Goal: Task Accomplishment & Management: Manage account settings

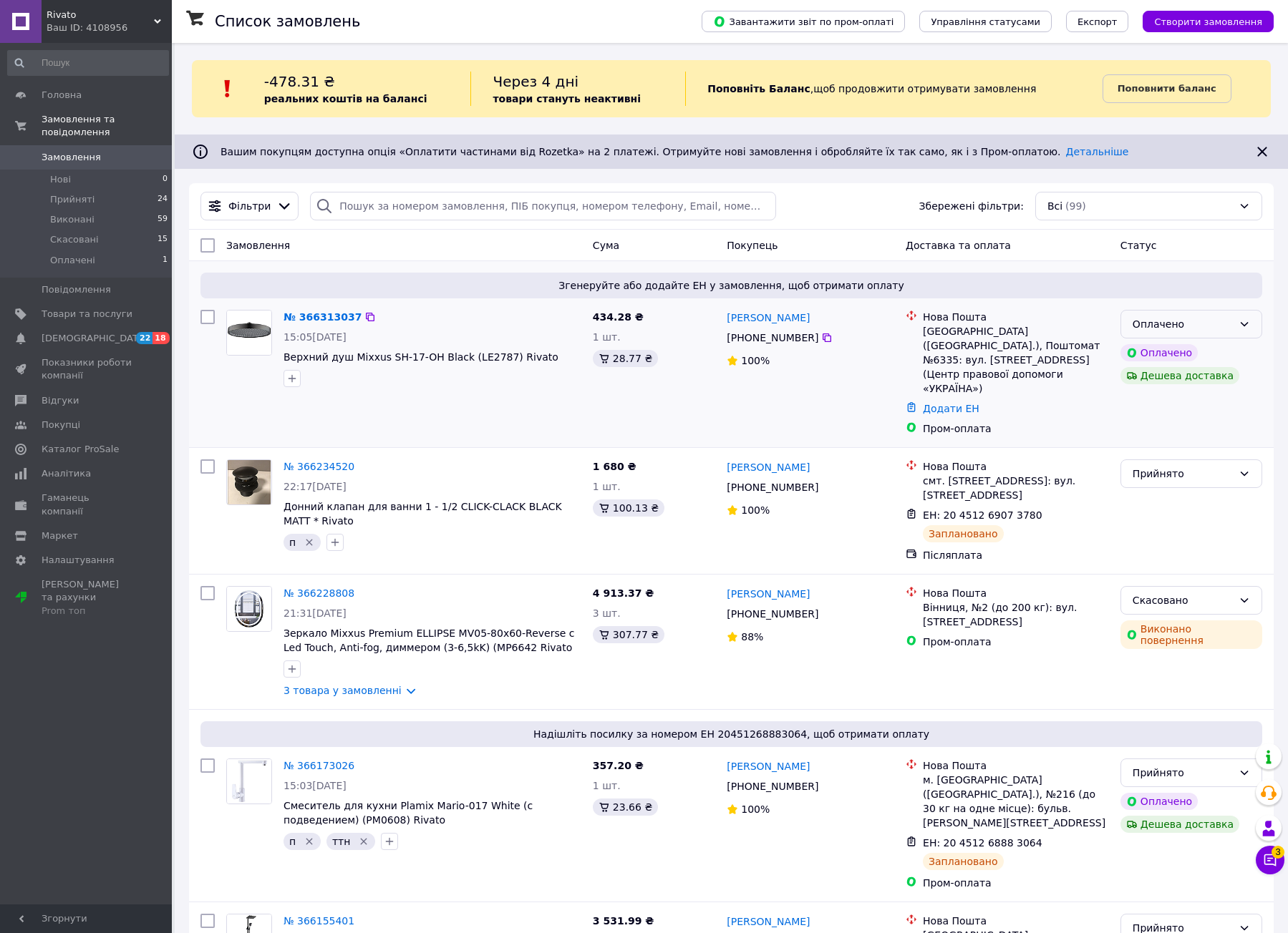
click at [1186, 325] on div "Оплачено" at bounding box center [1182, 323] width 100 height 16
click at [1185, 343] on li "Прийнято" at bounding box center [1191, 355] width 141 height 26
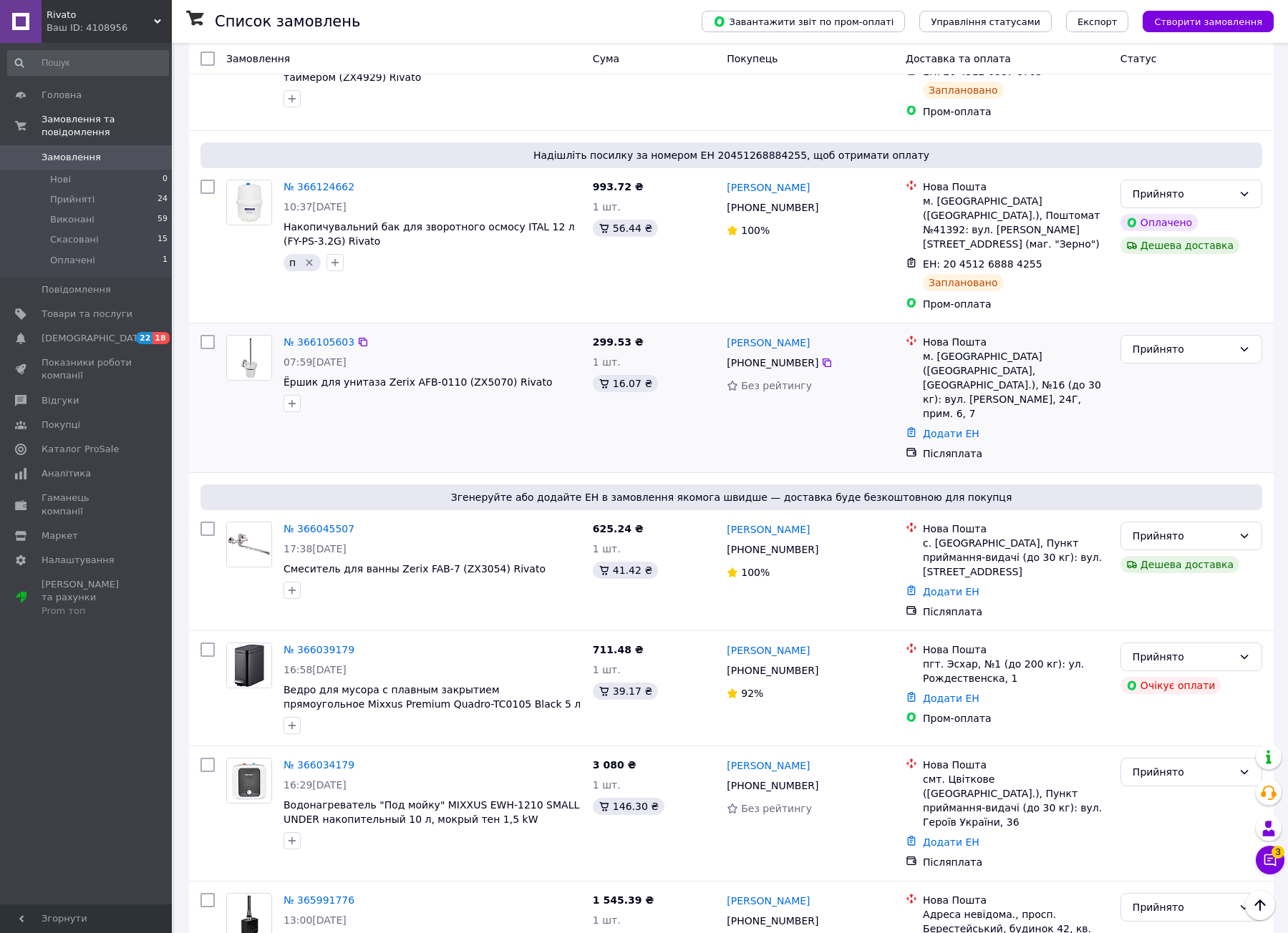
scroll to position [1288, 0]
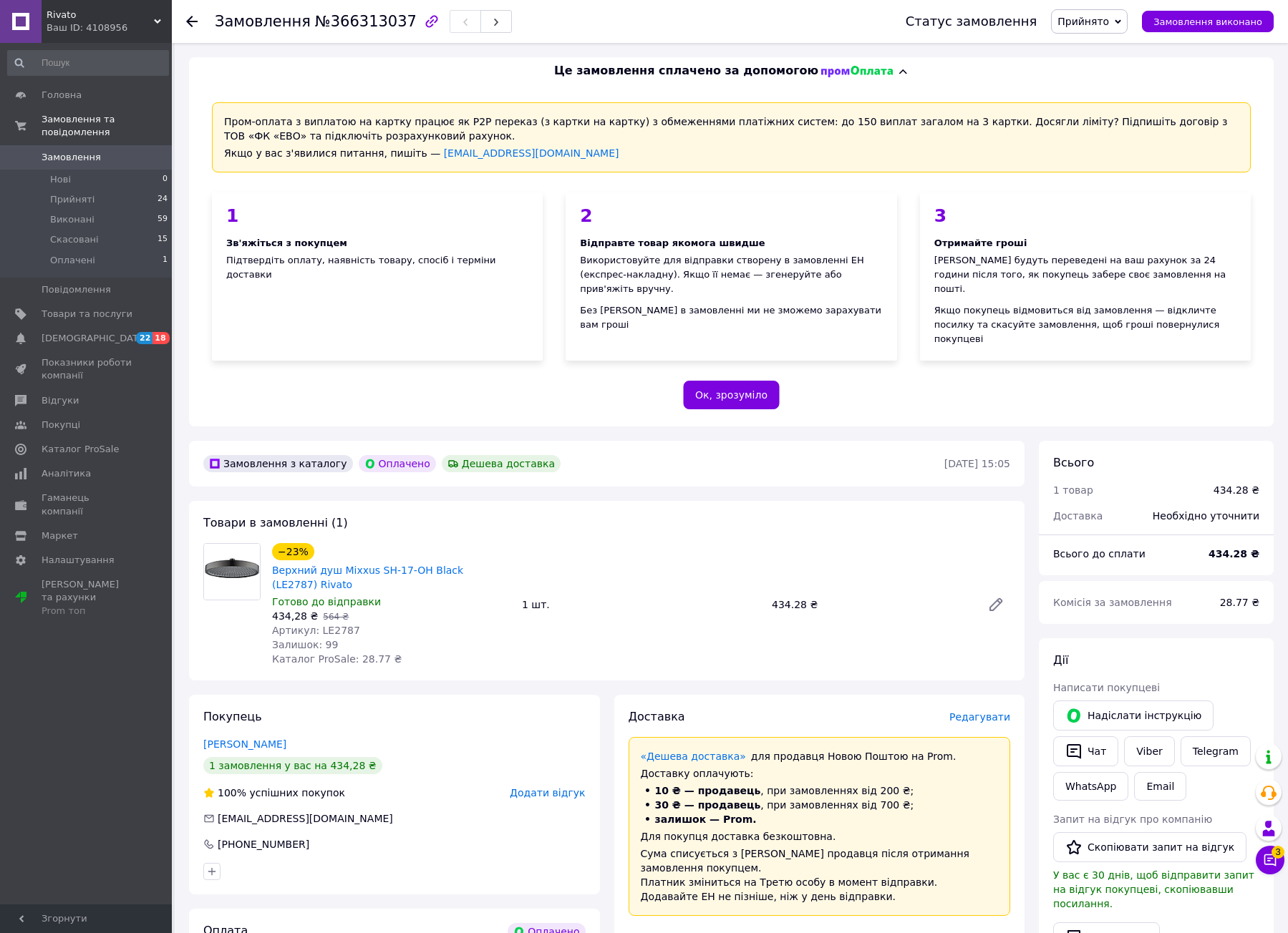
click at [328, 624] on span "Артикул: LE2787" at bounding box center [315, 630] width 88 height 11
click at [327, 624] on span "Артикул: LE2787" at bounding box center [315, 630] width 88 height 11
copy span "LE2787"
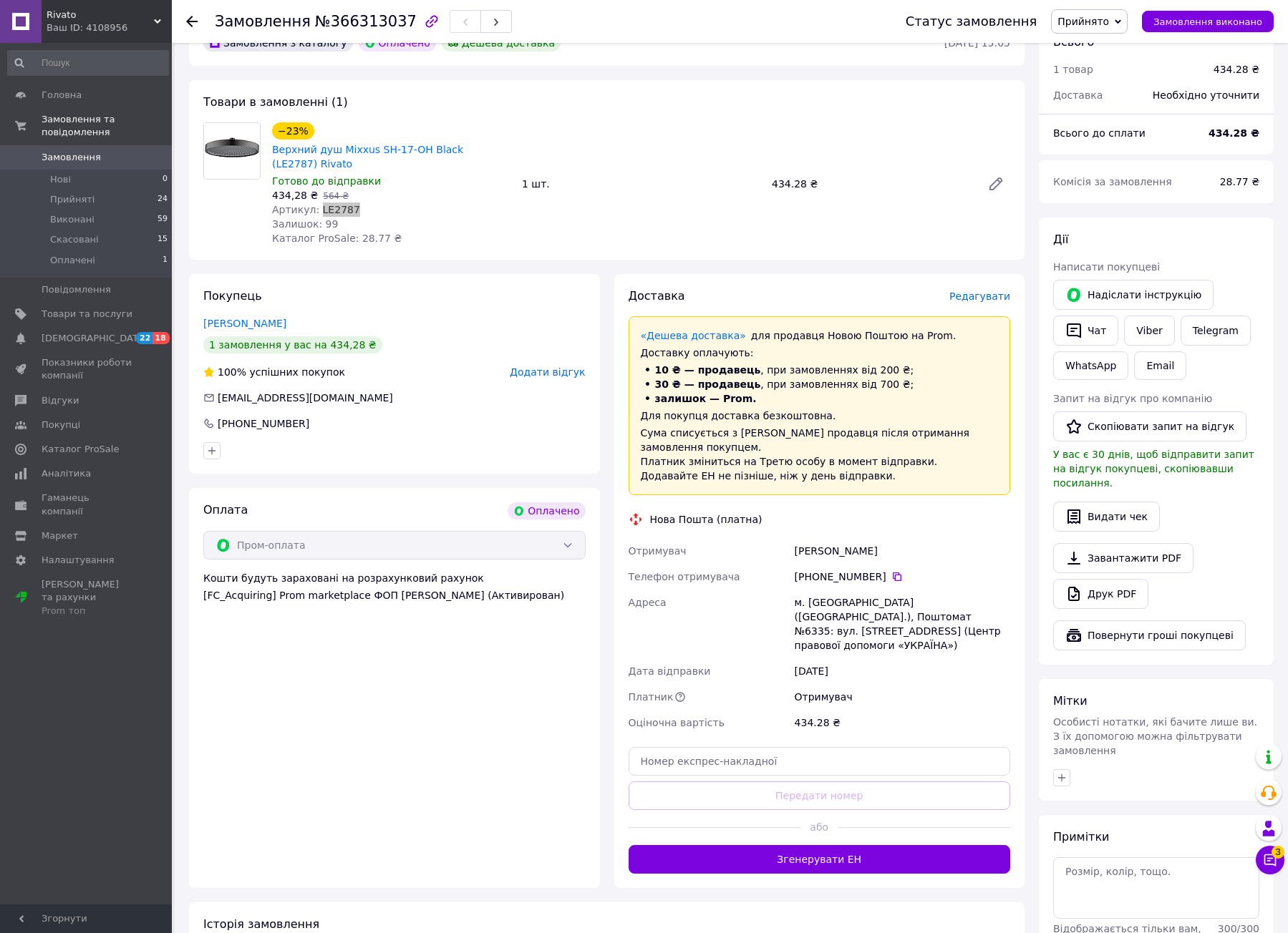
scroll to position [429, 0]
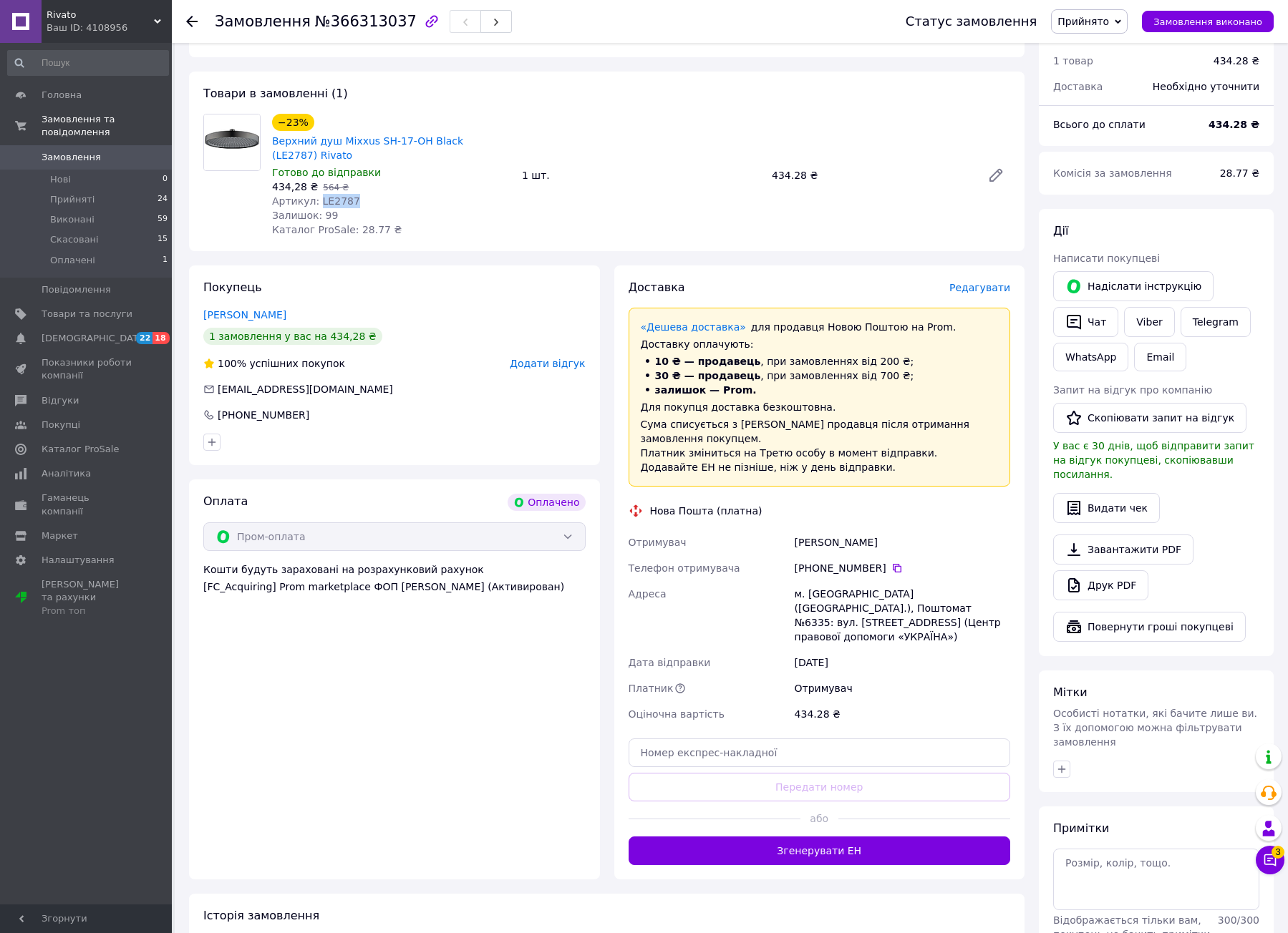
drag, startPoint x: 826, startPoint y: 780, endPoint x: 868, endPoint y: 762, distance: 45.7
click at [826, 836] on button "Згенерувати ЕН" at bounding box center [819, 850] width 382 height 29
click at [1053, 761] on button "button" at bounding box center [1061, 769] width 17 height 17
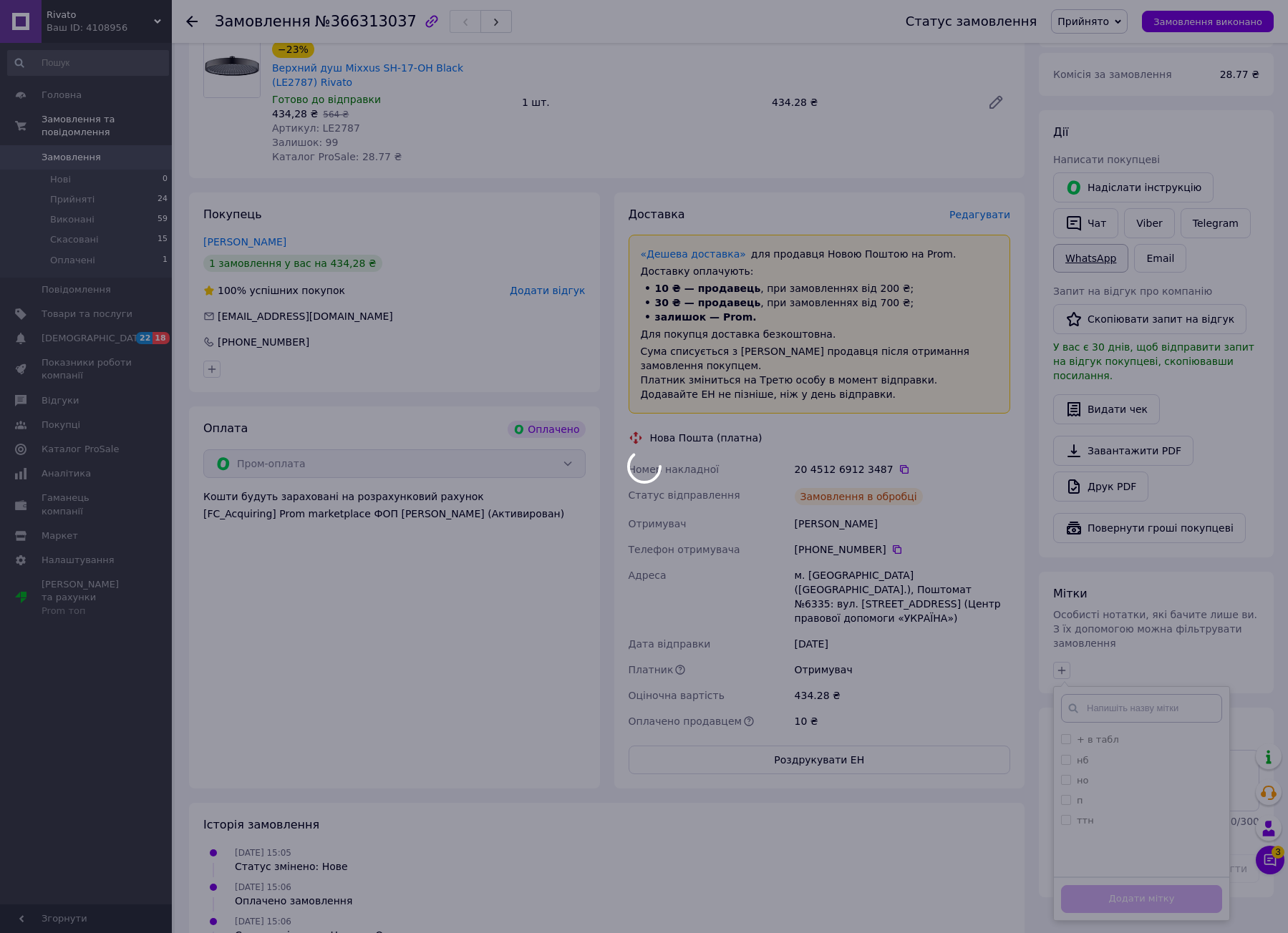
scroll to position [520, 0]
click at [1075, 244] on link "WhatsApp" at bounding box center [1090, 258] width 76 height 29
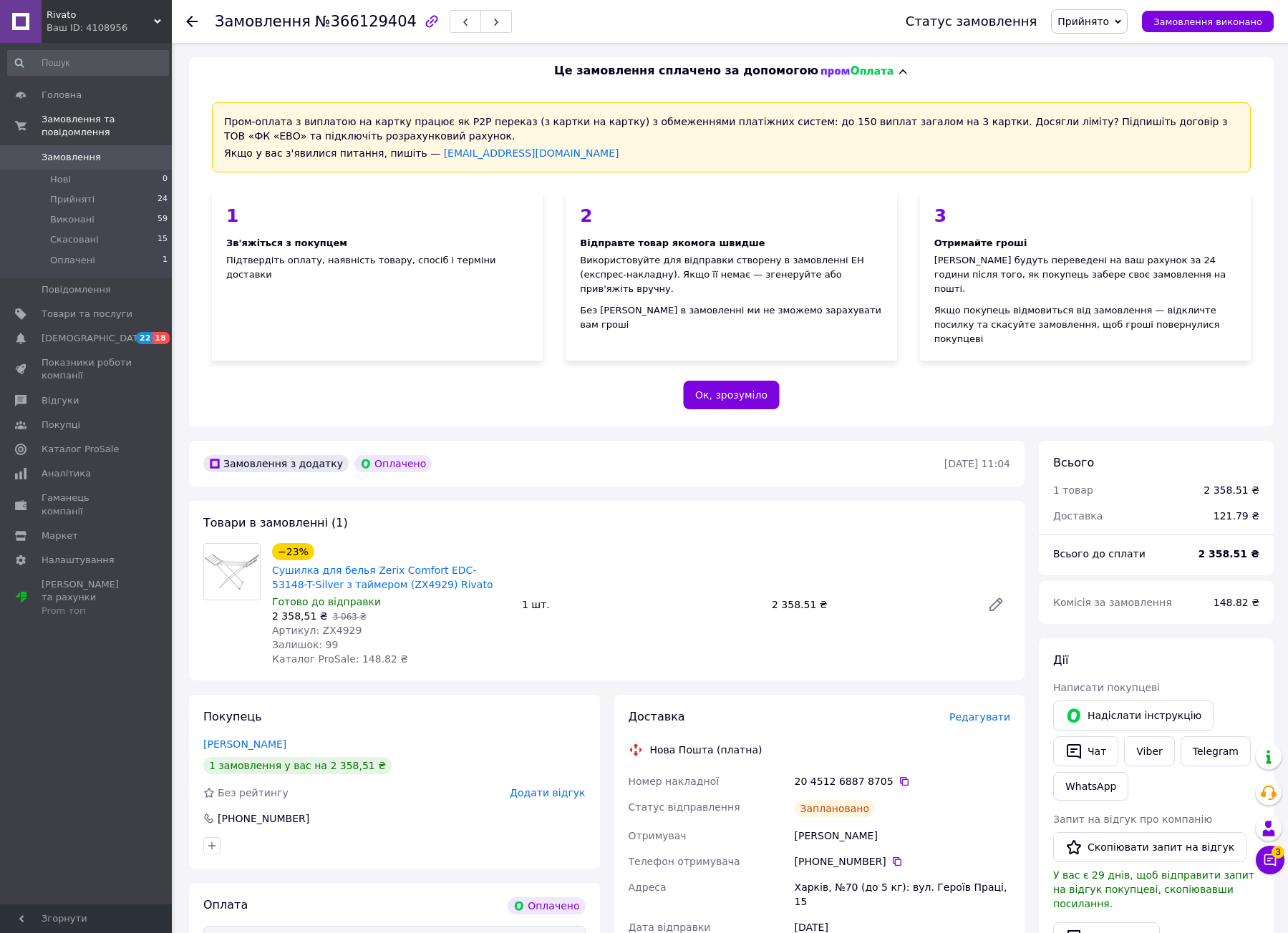
click at [335, 624] on span "Артикул: ZX4929" at bounding box center [316, 630] width 90 height 11
copy span "ZX4929"
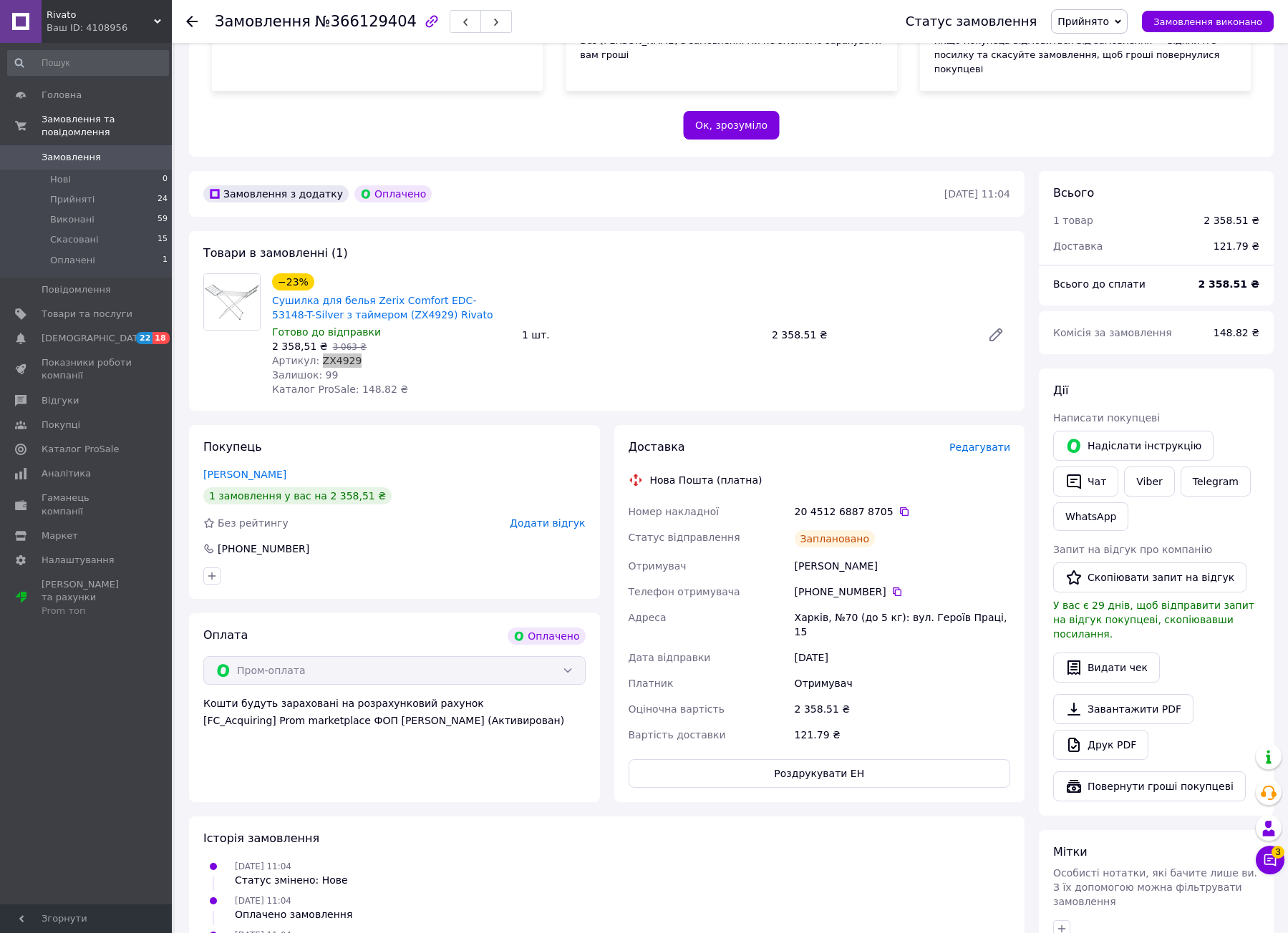
scroll to position [358, 0]
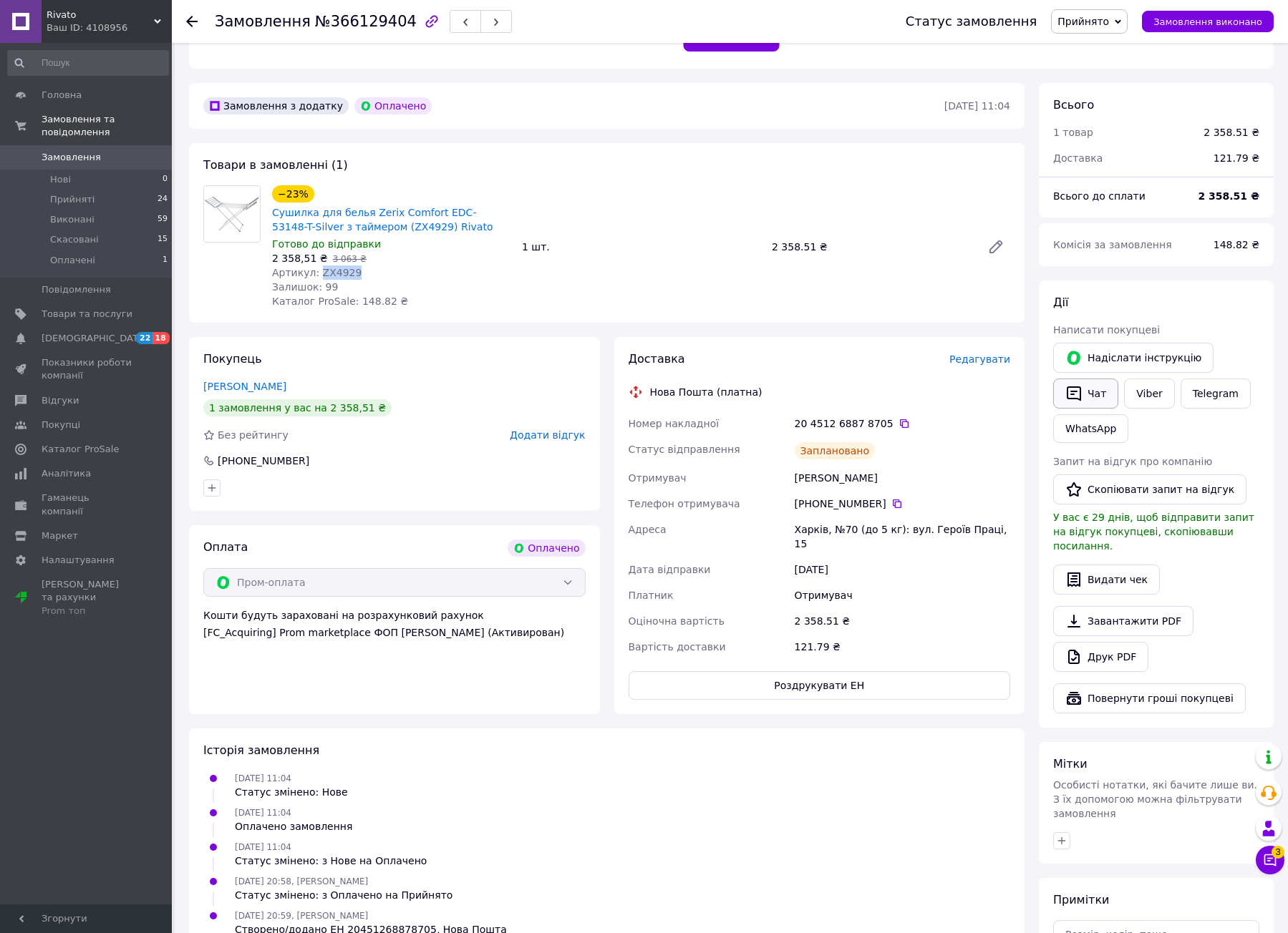
click at [1079, 386] on icon "button" at bounding box center [1073, 394] width 14 height 15
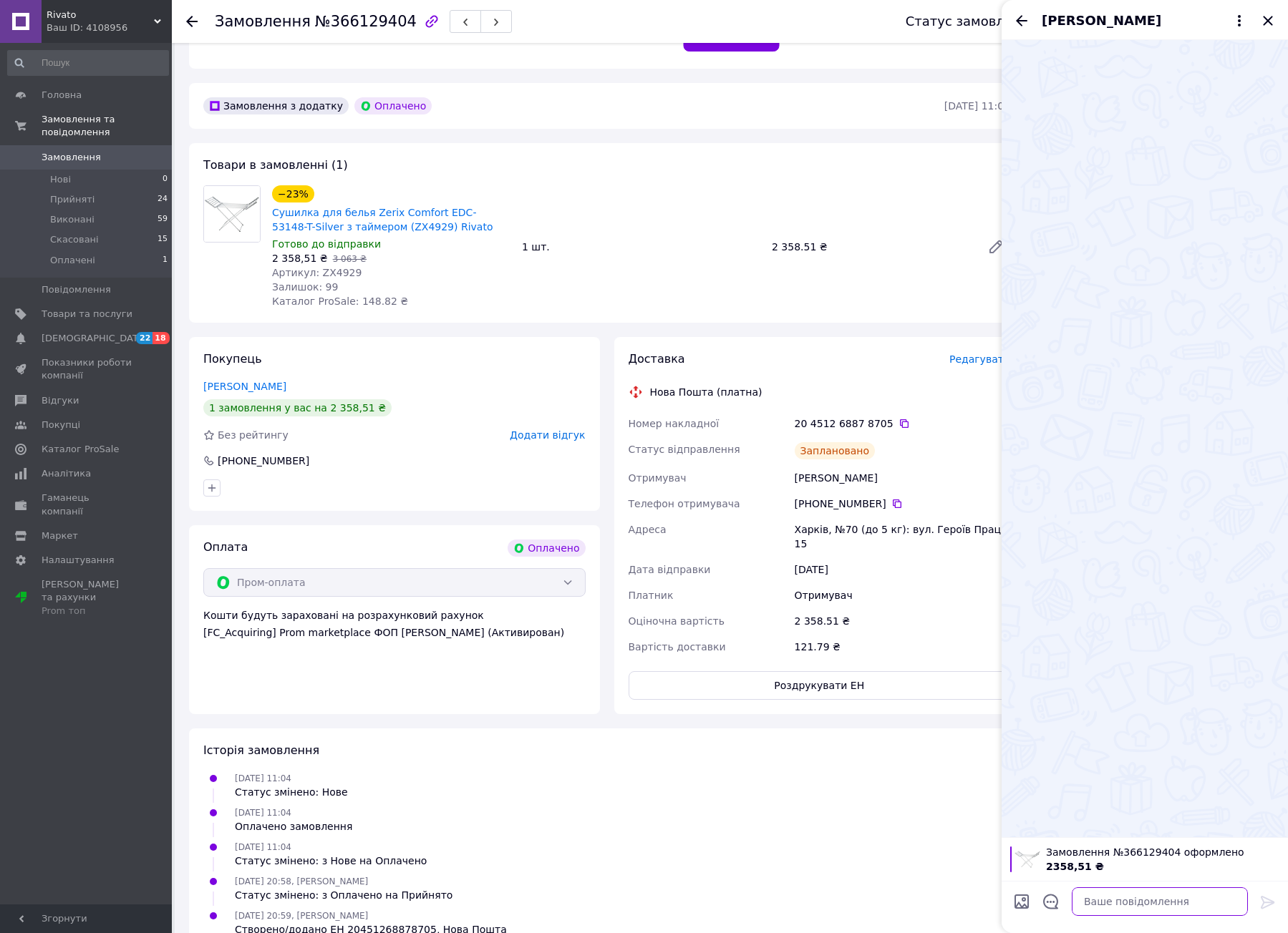
click at [1158, 892] on textarea at bounding box center [1160, 901] width 176 height 29
paste textarea "Вітаю, замовлення прийнято, відправка в понеділок"
type textarea "Вітаю, замовлення прийнято, відправка в понеділок"
click at [1263, 900] on icon at bounding box center [1267, 902] width 13 height 13
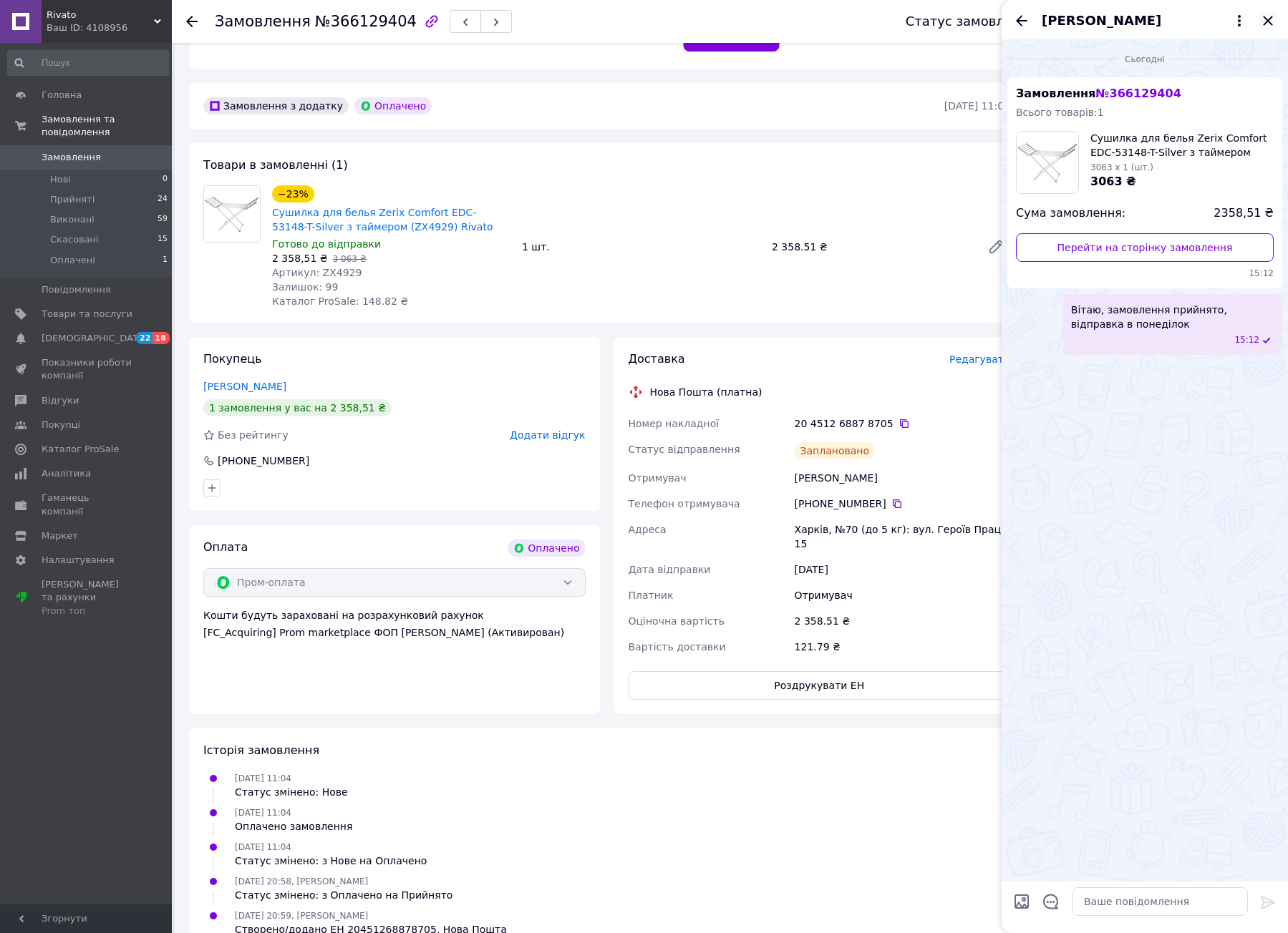
click at [1270, 16] on icon "Закрити" at bounding box center [1267, 20] width 17 height 17
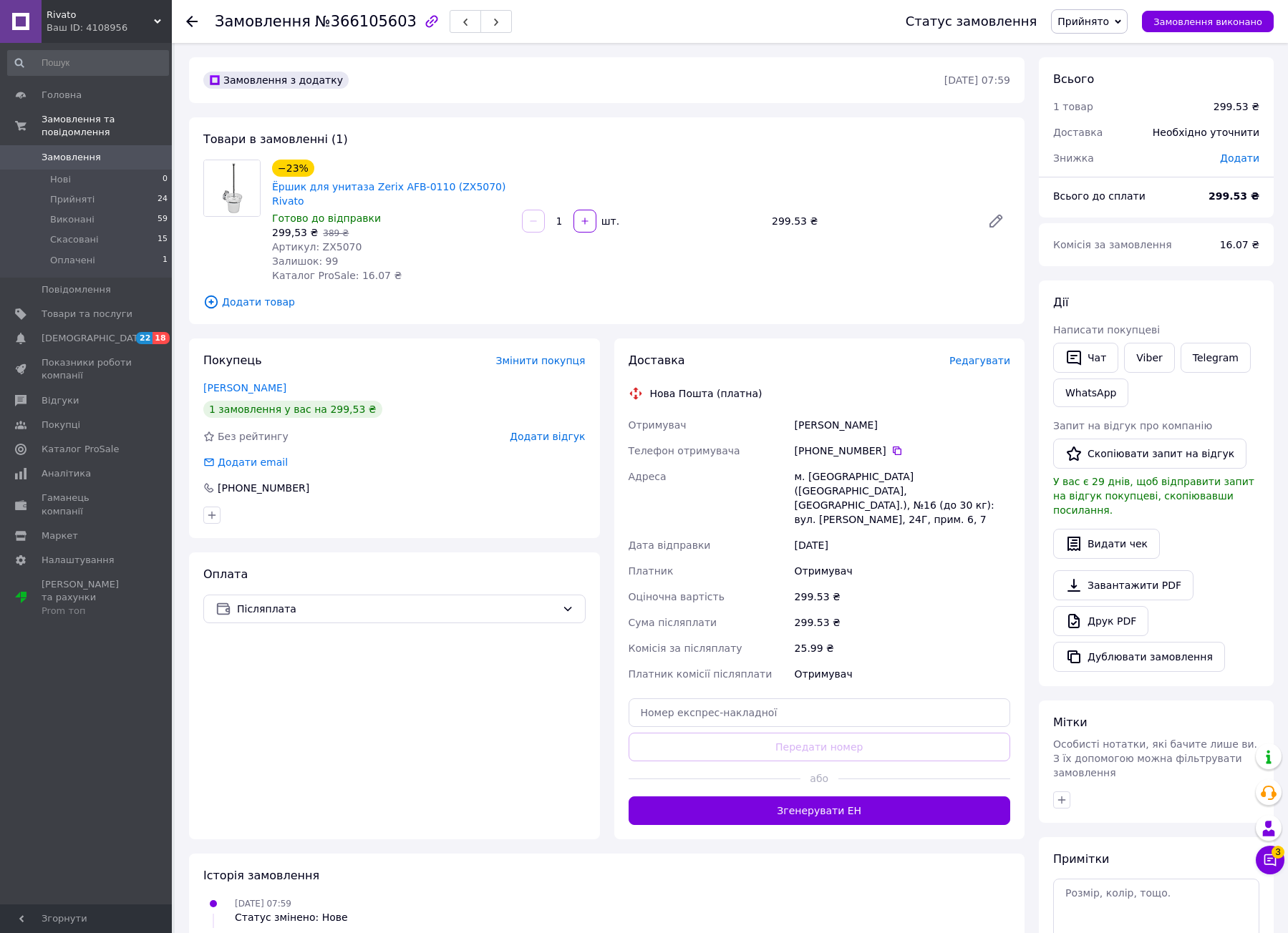
click at [339, 241] on span "Артикул: ZX5070" at bounding box center [316, 246] width 90 height 11
copy span "ZX5070"
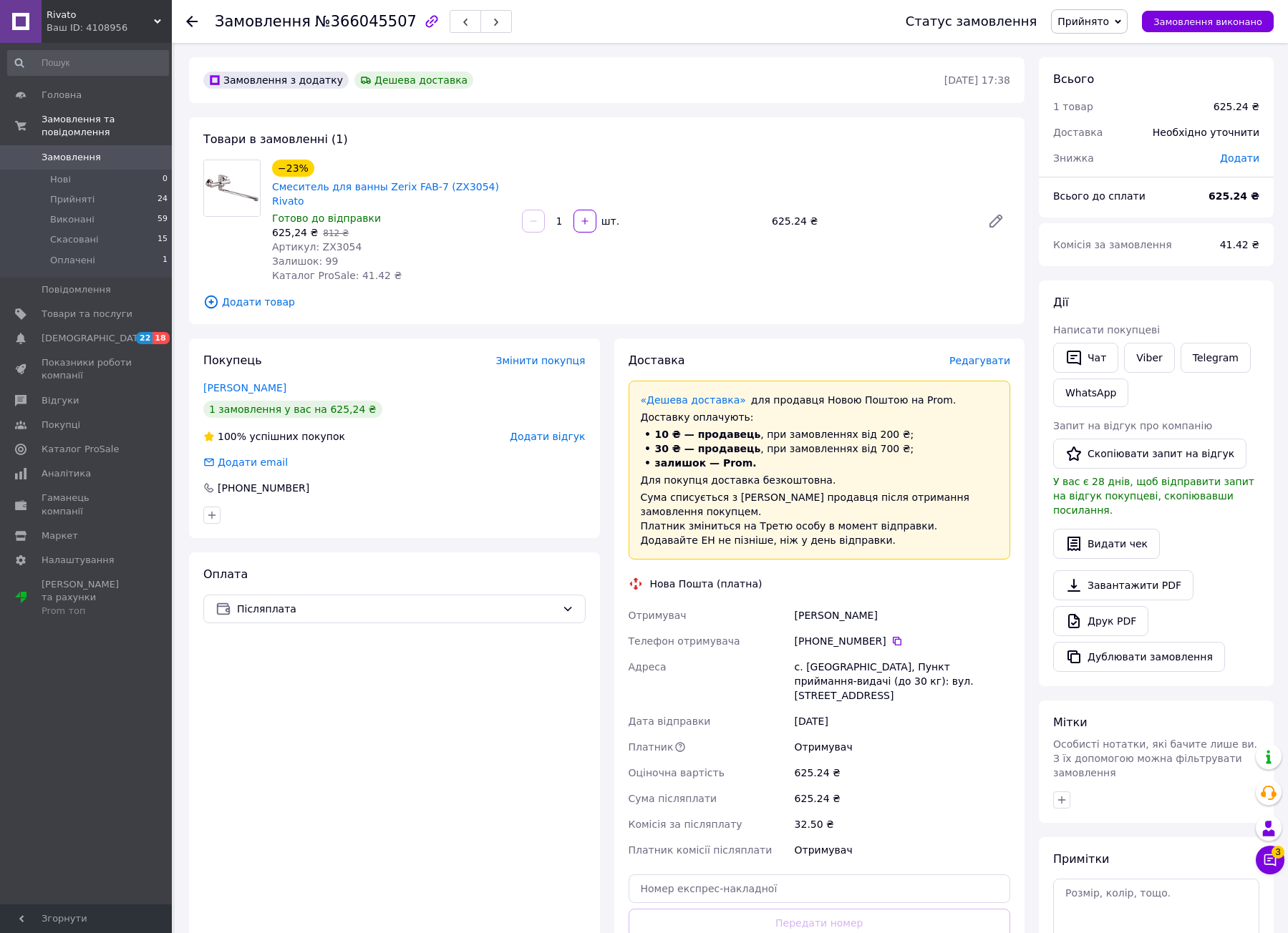
click at [322, 241] on span "Артикул: ZX3054" at bounding box center [316, 246] width 90 height 11
copy span "ZX3054"
click at [325, 241] on span "Артикул: ZX3054" at bounding box center [316, 246] width 90 height 11
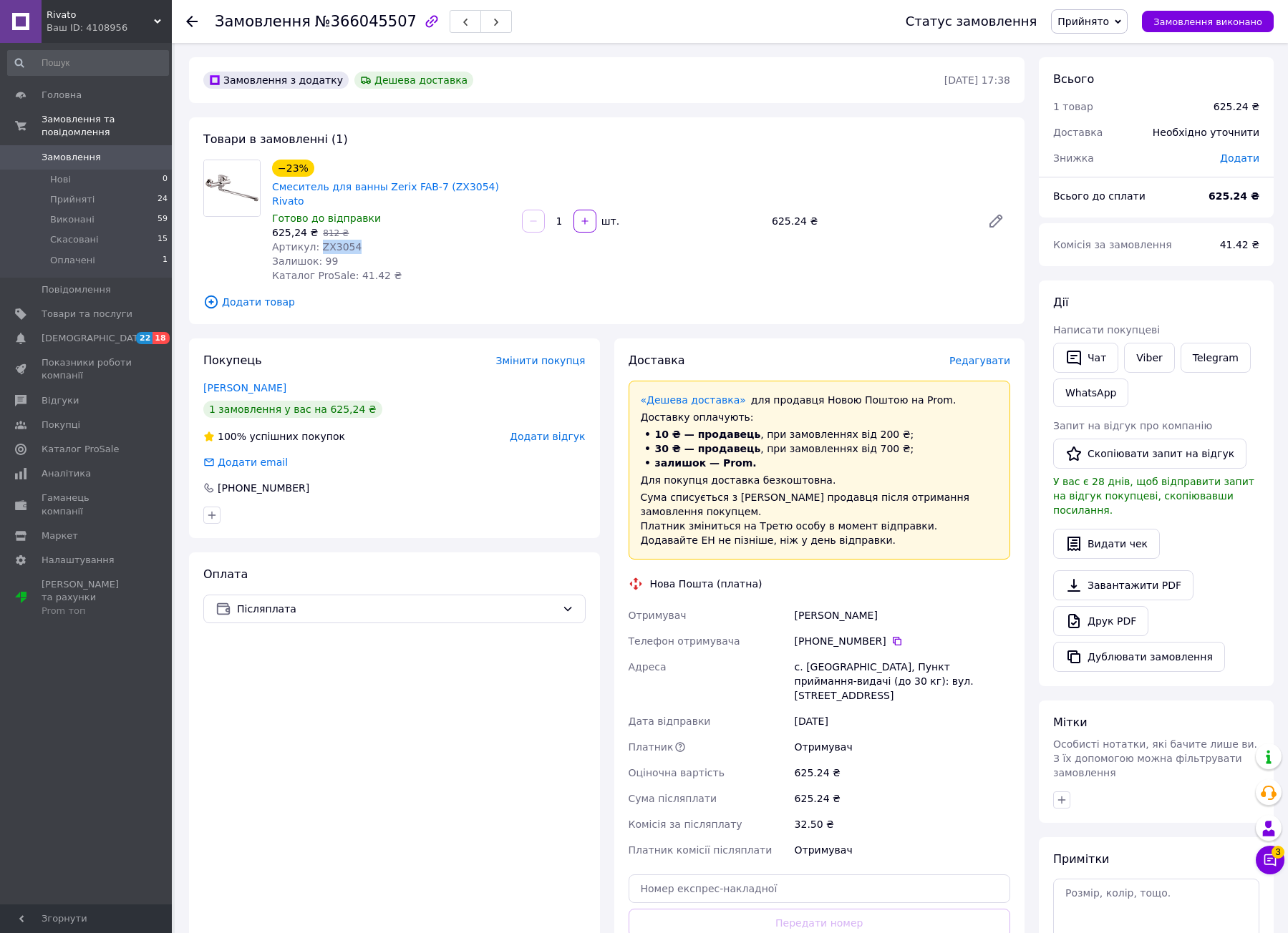
drag, startPoint x: 1082, startPoint y: 354, endPoint x: 1294, endPoint y: 282, distance: 223.9
click at [1082, 354] on button "Чат" at bounding box center [1085, 357] width 65 height 30
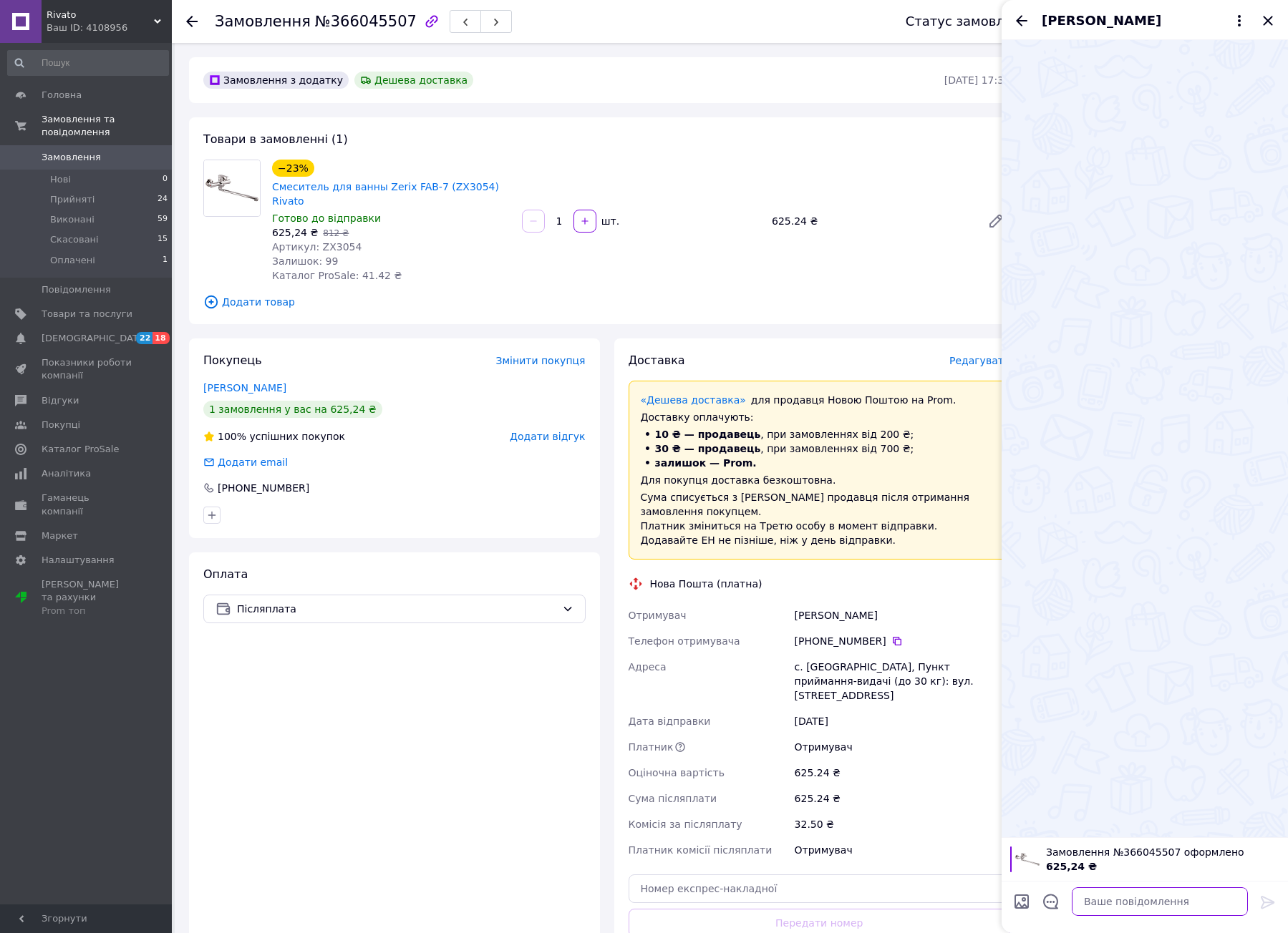
click at [1216, 900] on textarea at bounding box center [1160, 901] width 176 height 29
paste textarea "Вітаю, товар в наявності, підтверджуєте замовлення? Оплата при отриманні?"
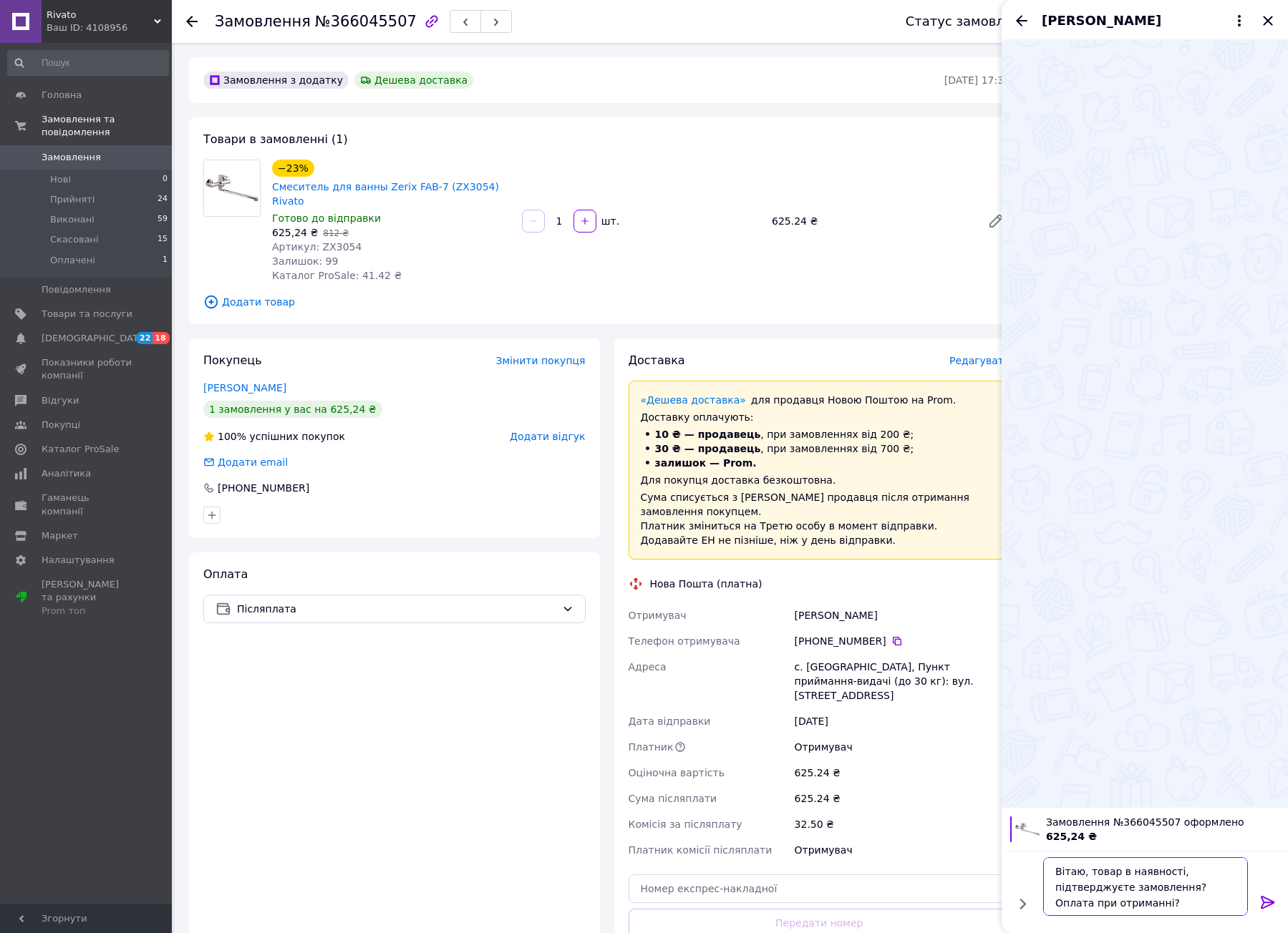
type textarea "Вітаю, товар в наявності, підтверджуєте замовлення? Оплата при отриманні?"
click at [1267, 903] on icon at bounding box center [1267, 902] width 17 height 17
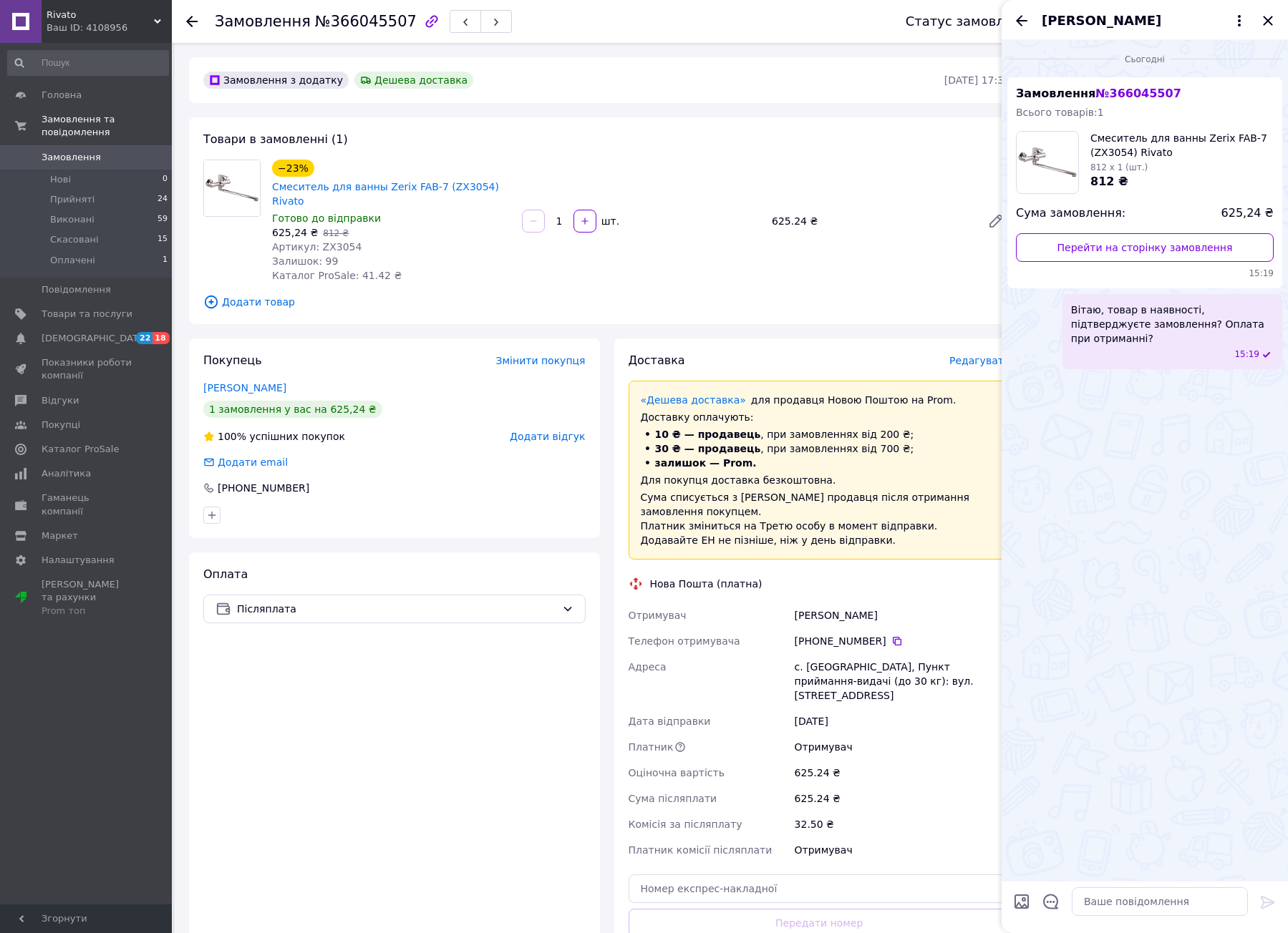
click at [892, 634] on div "+380 67 786 40 45" at bounding box center [902, 641] width 215 height 14
click at [891, 636] on icon at bounding box center [896, 641] width 11 height 11
click at [1266, 19] on icon "Закрити" at bounding box center [1267, 20] width 10 height 10
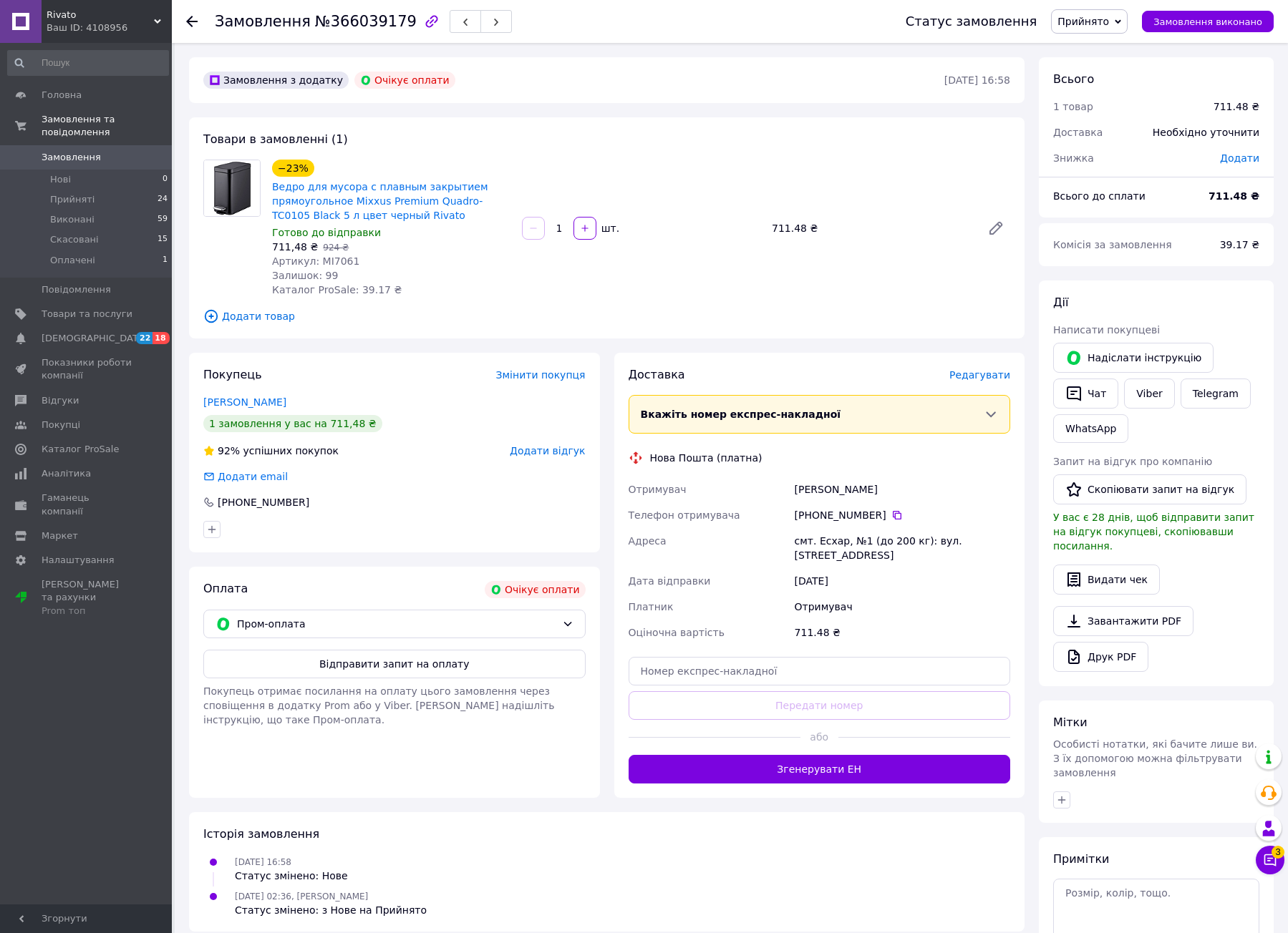
click at [332, 263] on span "Артикул: MI7061" at bounding box center [315, 260] width 87 height 11
copy span "MI7061"
click at [677, 109] on div "Замовлення з додатку Очікує оплати [DATE] 16:58 Товари в замовленні (1) −23% Ве…" at bounding box center [607, 542] width 850 height 969
click at [705, 311] on span "Додати товар" at bounding box center [607, 316] width 807 height 16
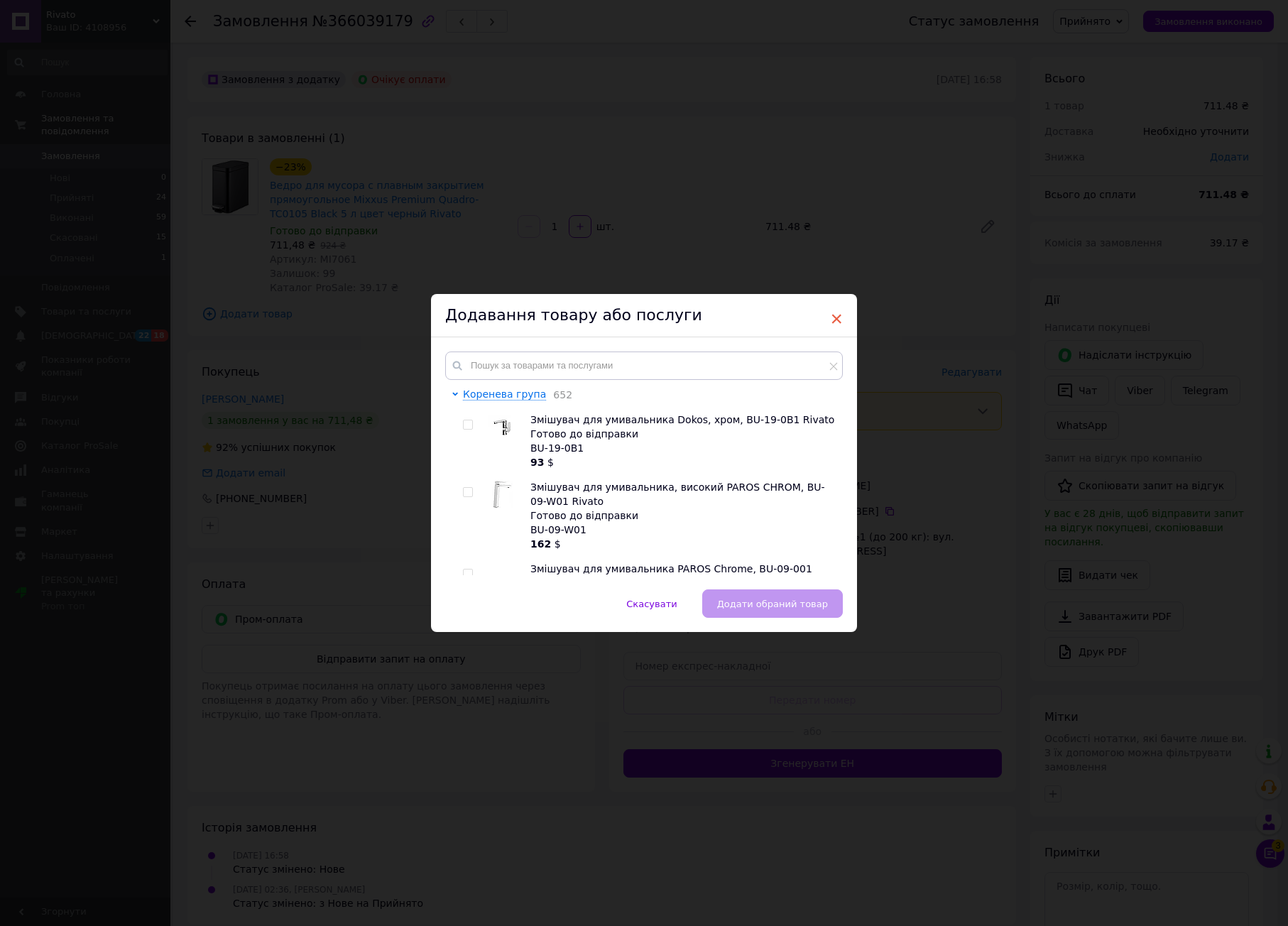
click at [833, 319] on span "×" at bounding box center [836, 319] width 12 height 24
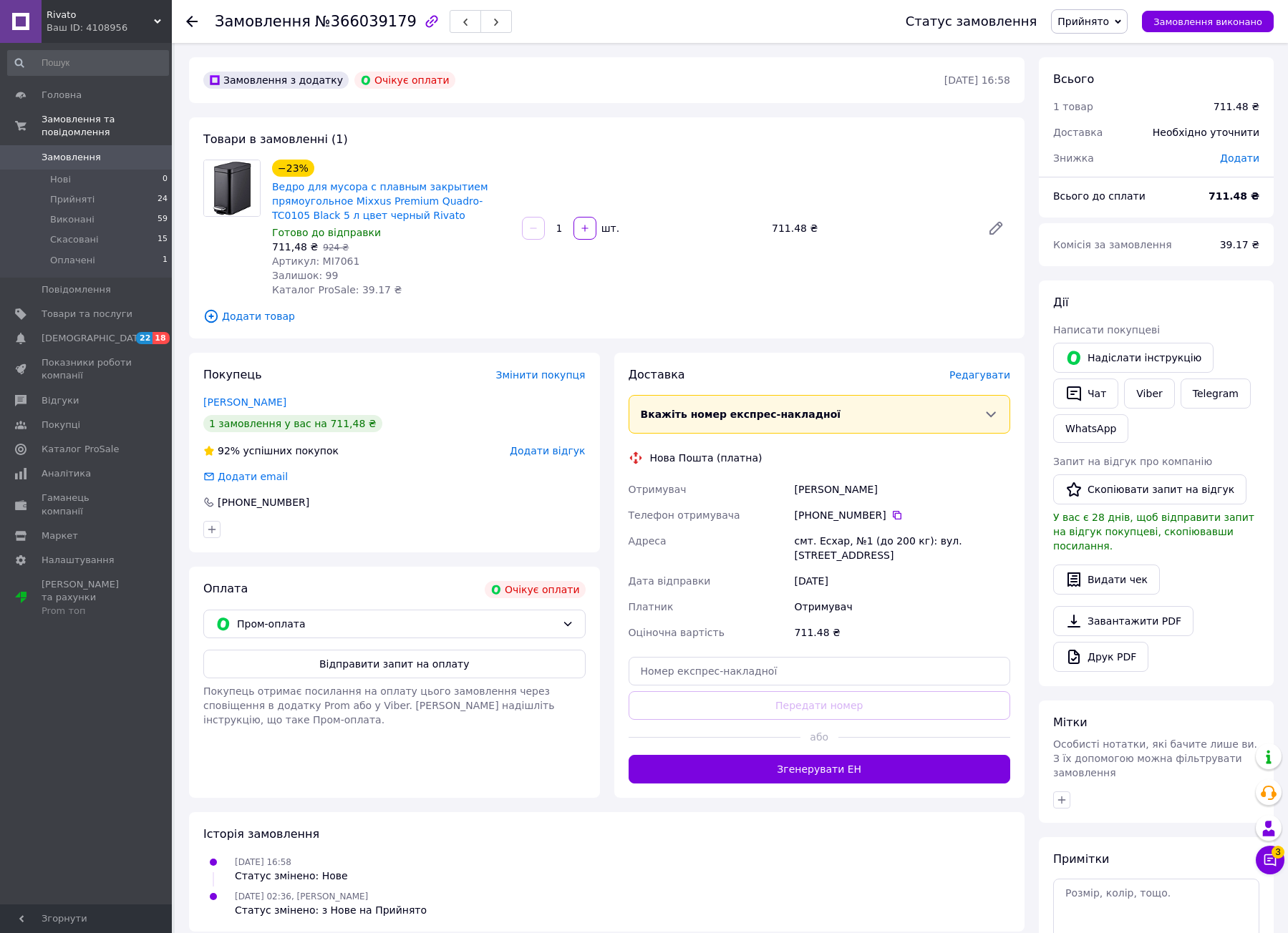
click at [1004, 349] on div "Замовлення з додатку Очікує оплати 10.10.2025 • 16:58 Товари в замовленні (1) −…" at bounding box center [607, 542] width 850 height 969
click at [1092, 21] on span "Прийнято" at bounding box center [1083, 21] width 52 height 11
click at [1090, 74] on li "Скасовано" at bounding box center [1090, 71] width 76 height 21
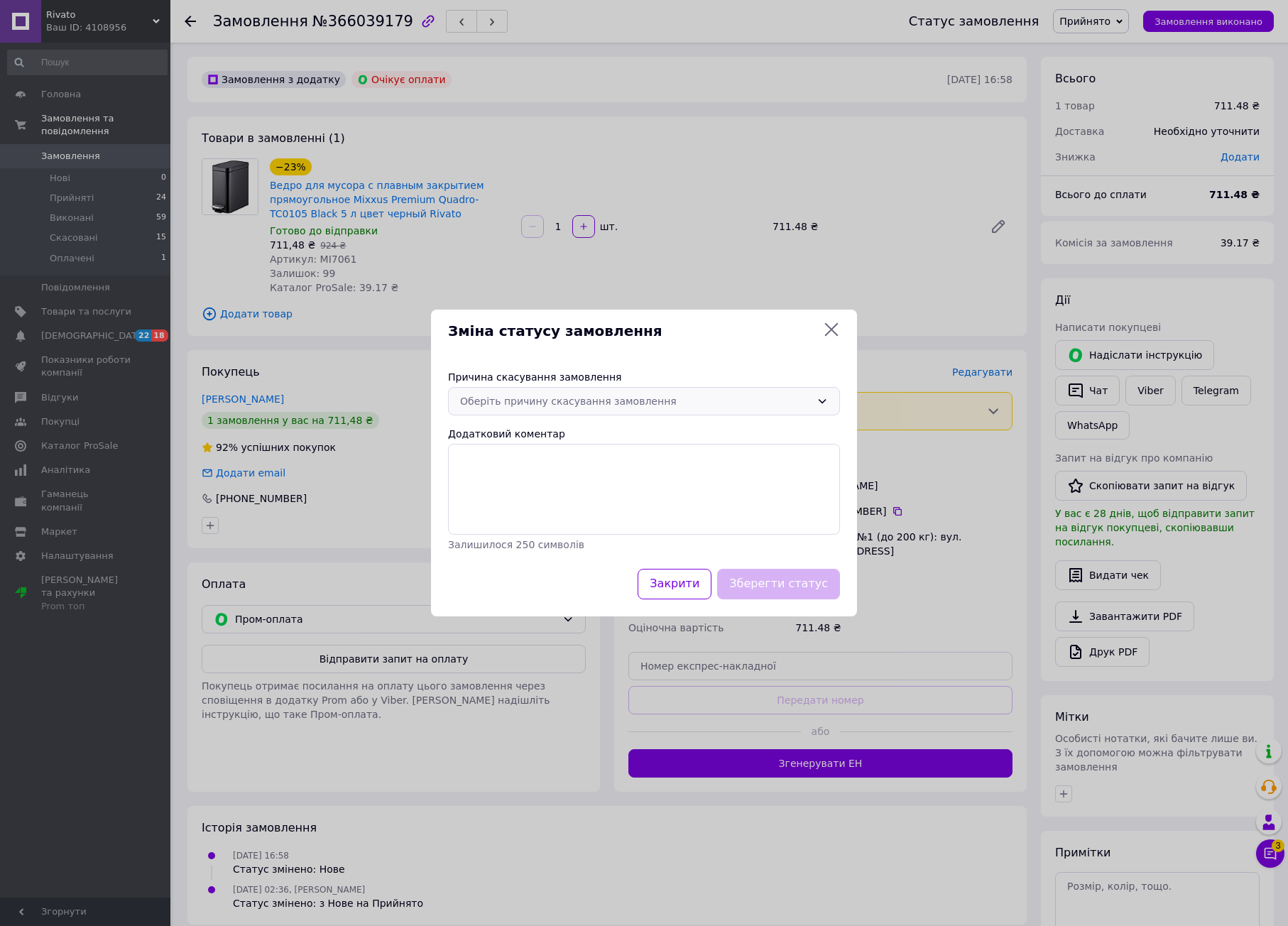
click at [527, 413] on div "Оберіть причину скасування замовлення" at bounding box center [644, 401] width 392 height 29
click at [535, 486] on li "Оплата не надійшла" at bounding box center [644, 482] width 391 height 26
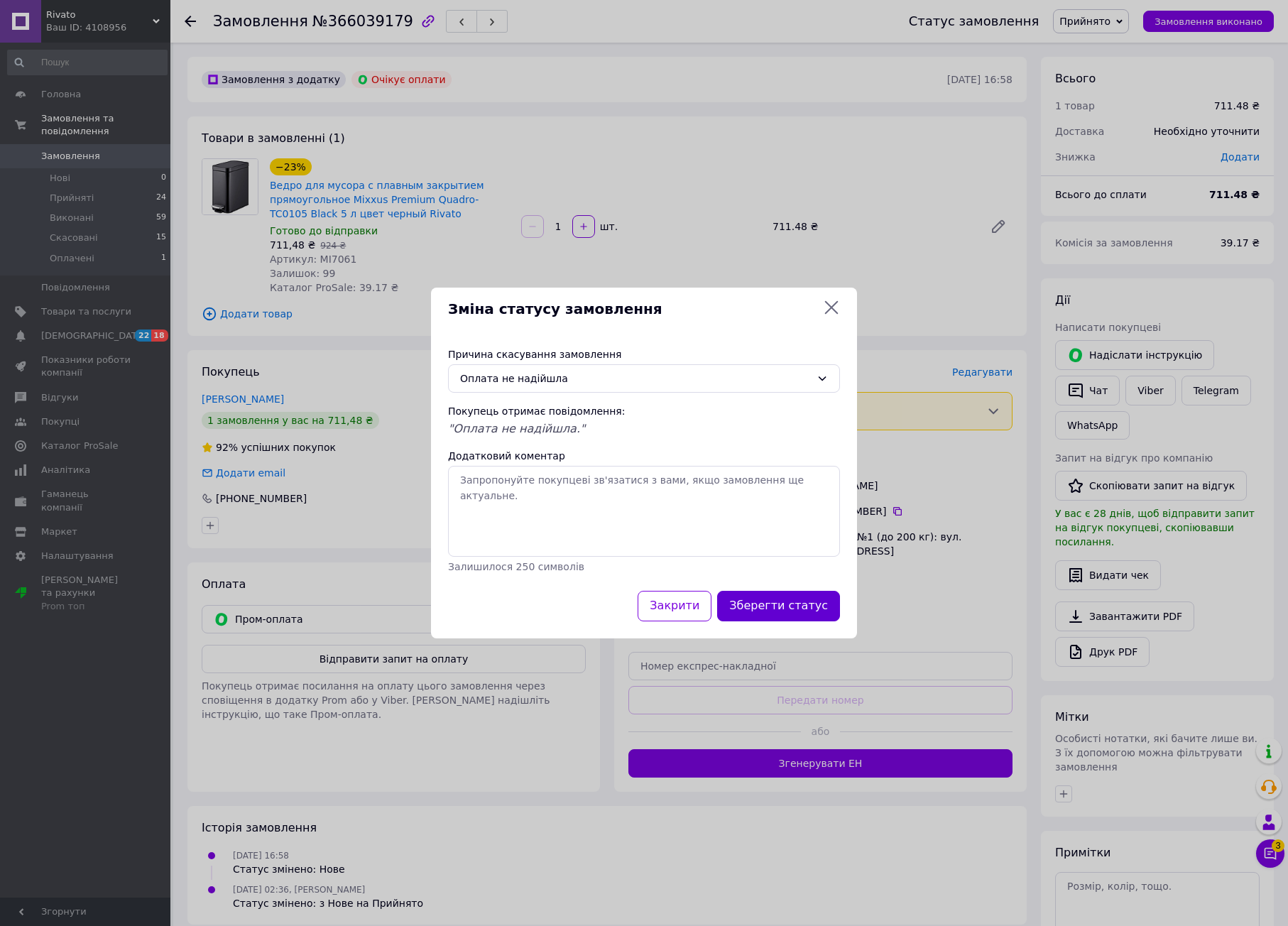
click at [771, 607] on button "Зберегти статус" at bounding box center [778, 607] width 123 height 31
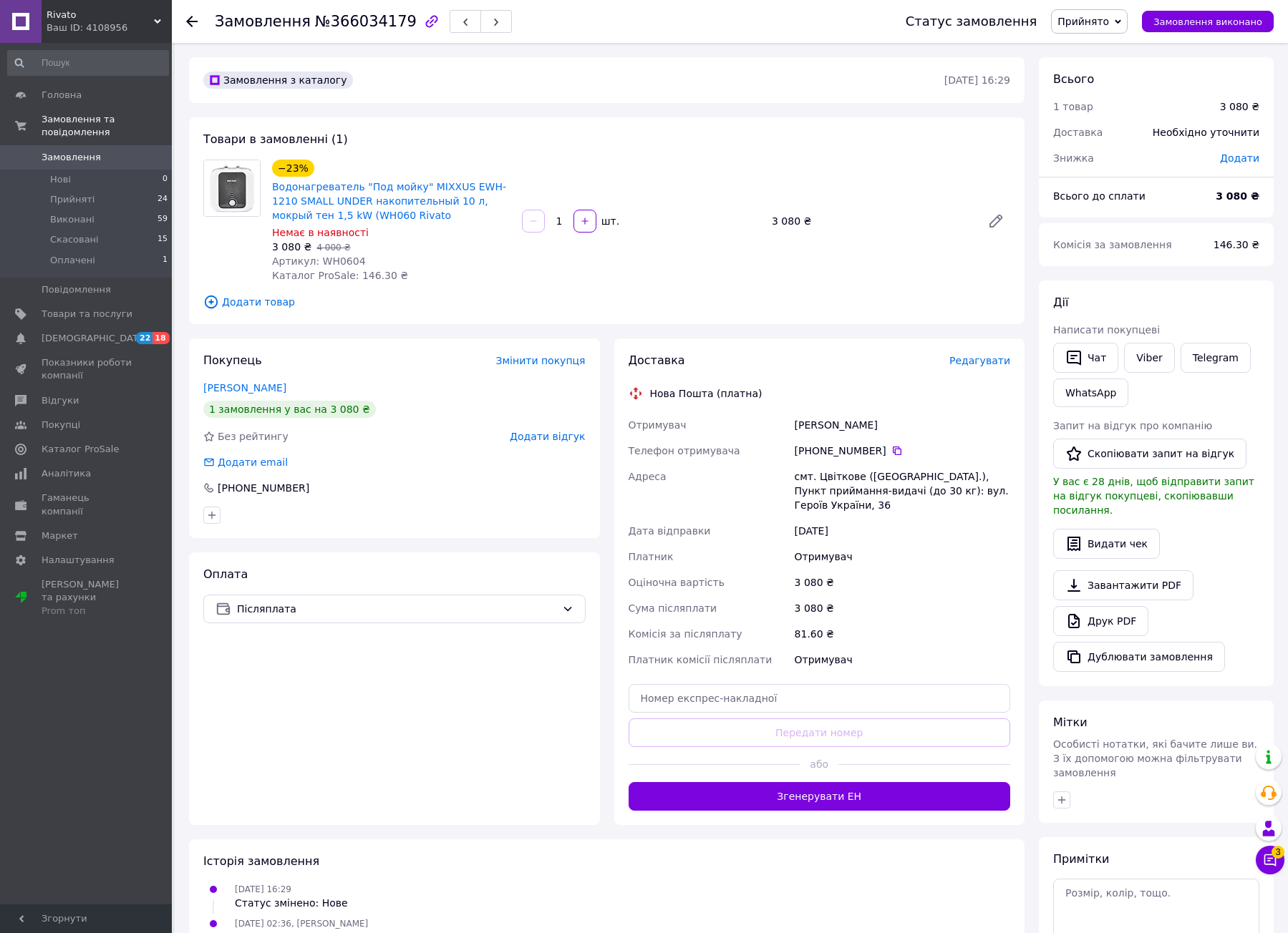
click at [332, 260] on span "Артикул: WH0604" at bounding box center [318, 260] width 94 height 11
copy span "WH0604"
click at [686, 314] on div "Товари в замовленні (1) −23% Водонагреватель "Под мойку" MIXXUS EWH-1210 SMALL …" at bounding box center [606, 220] width 836 height 206
click at [1079, 29] on span "Прийнято" at bounding box center [1089, 21] width 76 height 24
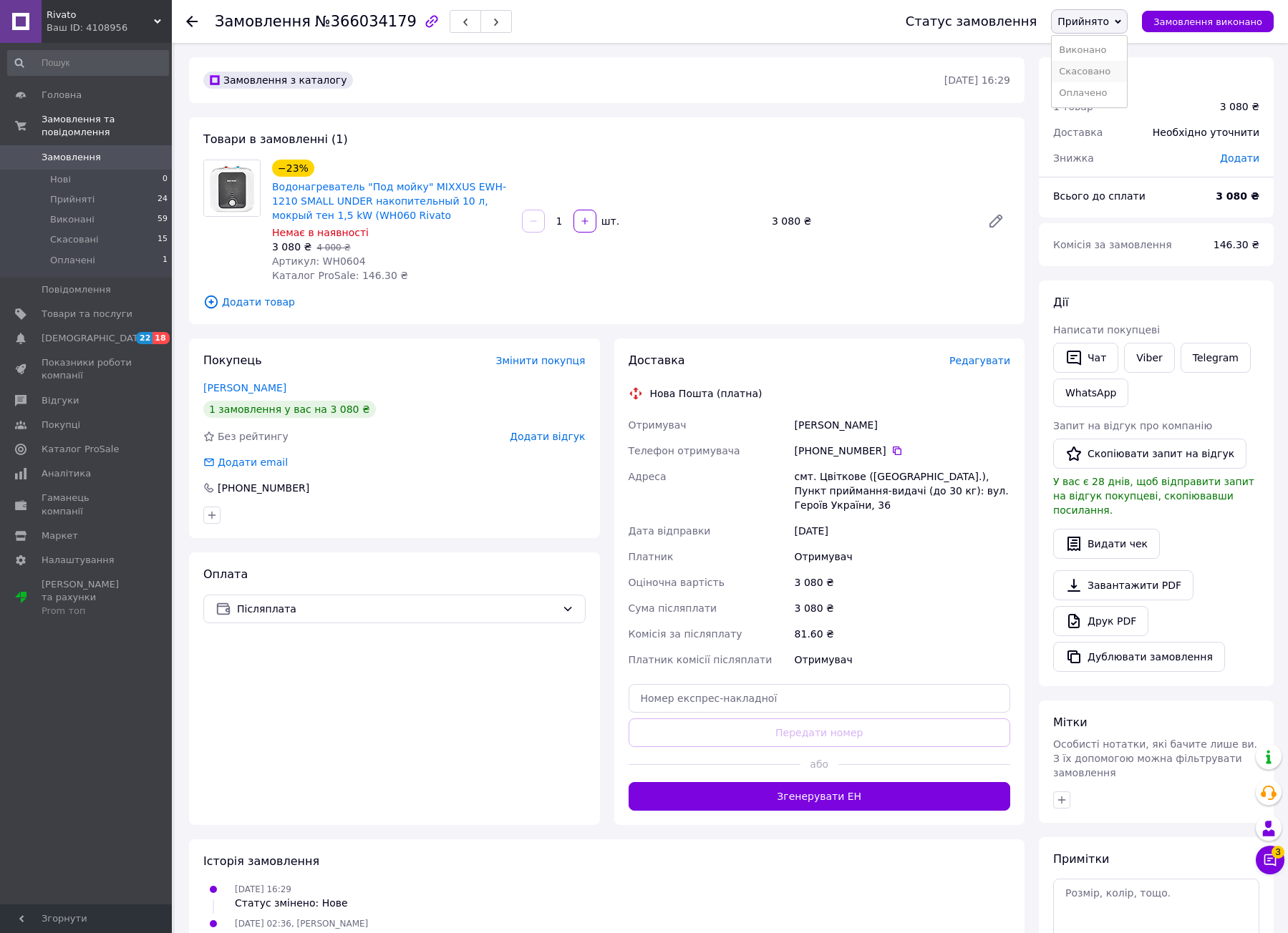
click at [1097, 71] on li "Скасовано" at bounding box center [1090, 71] width 76 height 21
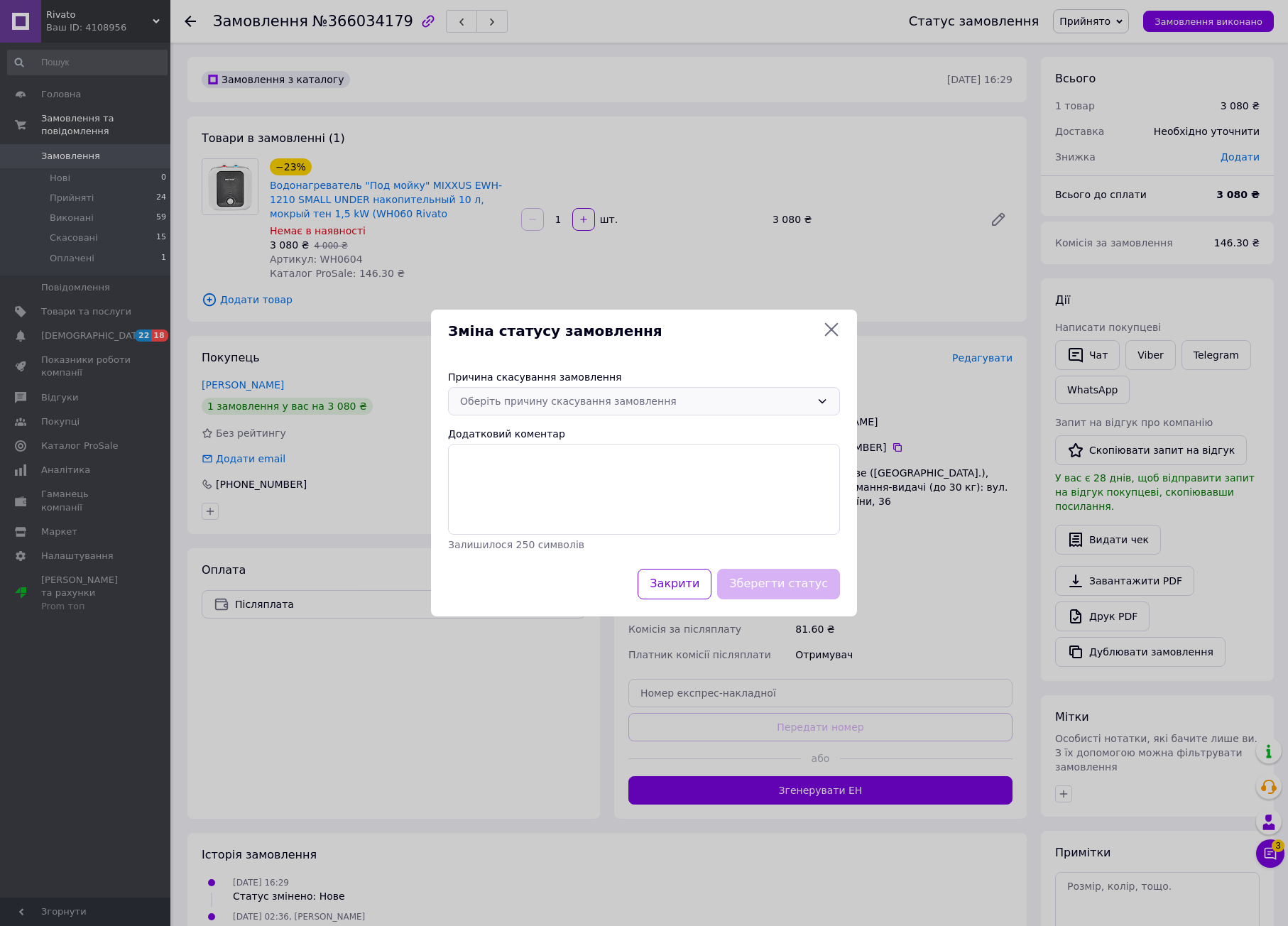
click at [560, 396] on div "Оберіть причину скасування замовлення" at bounding box center [636, 401] width 351 height 15
click at [549, 425] on li "Немає в наявності" at bounding box center [644, 432] width 391 height 26
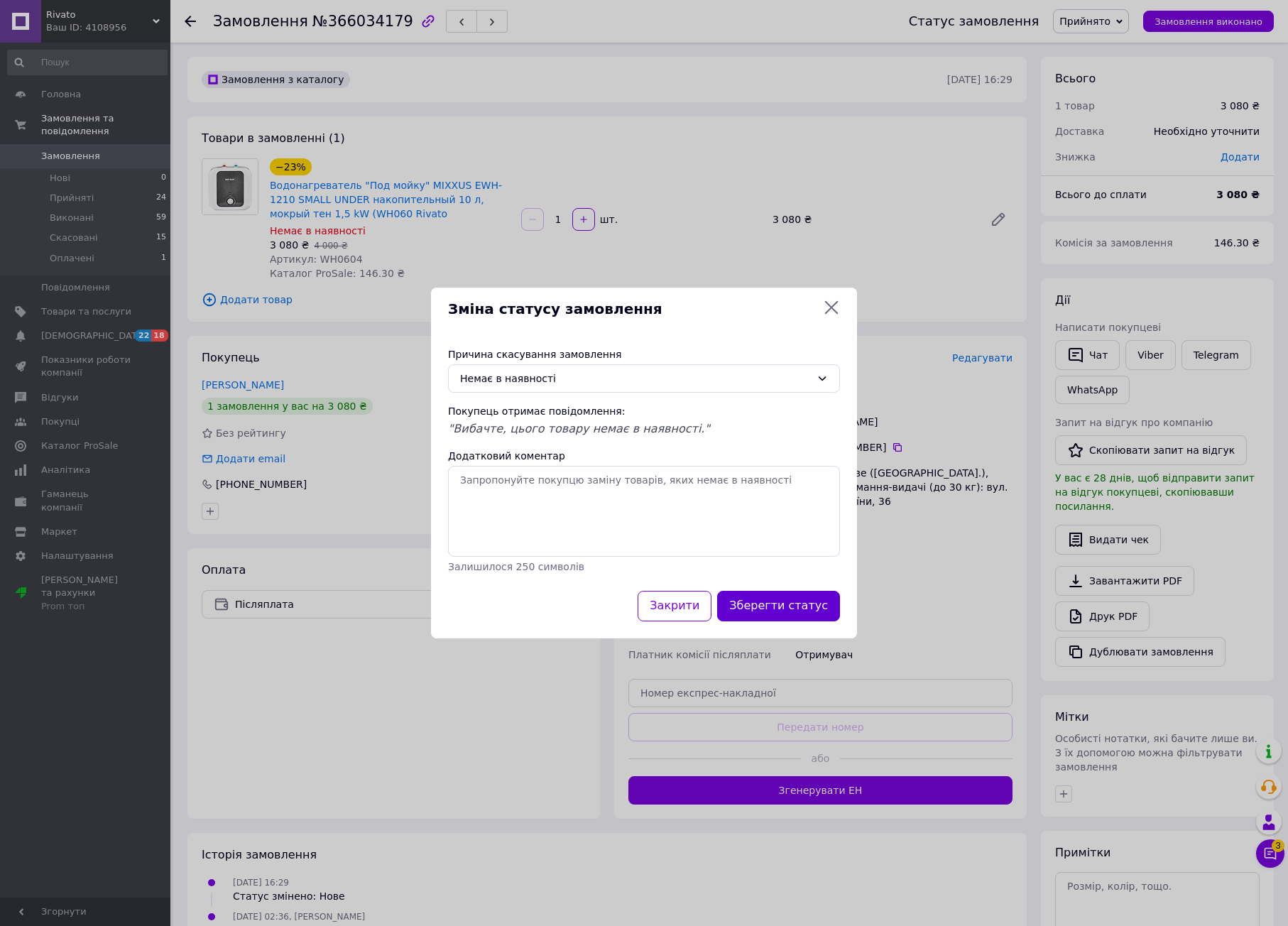
click at [789, 610] on button "Зберегти статус" at bounding box center [778, 607] width 123 height 31
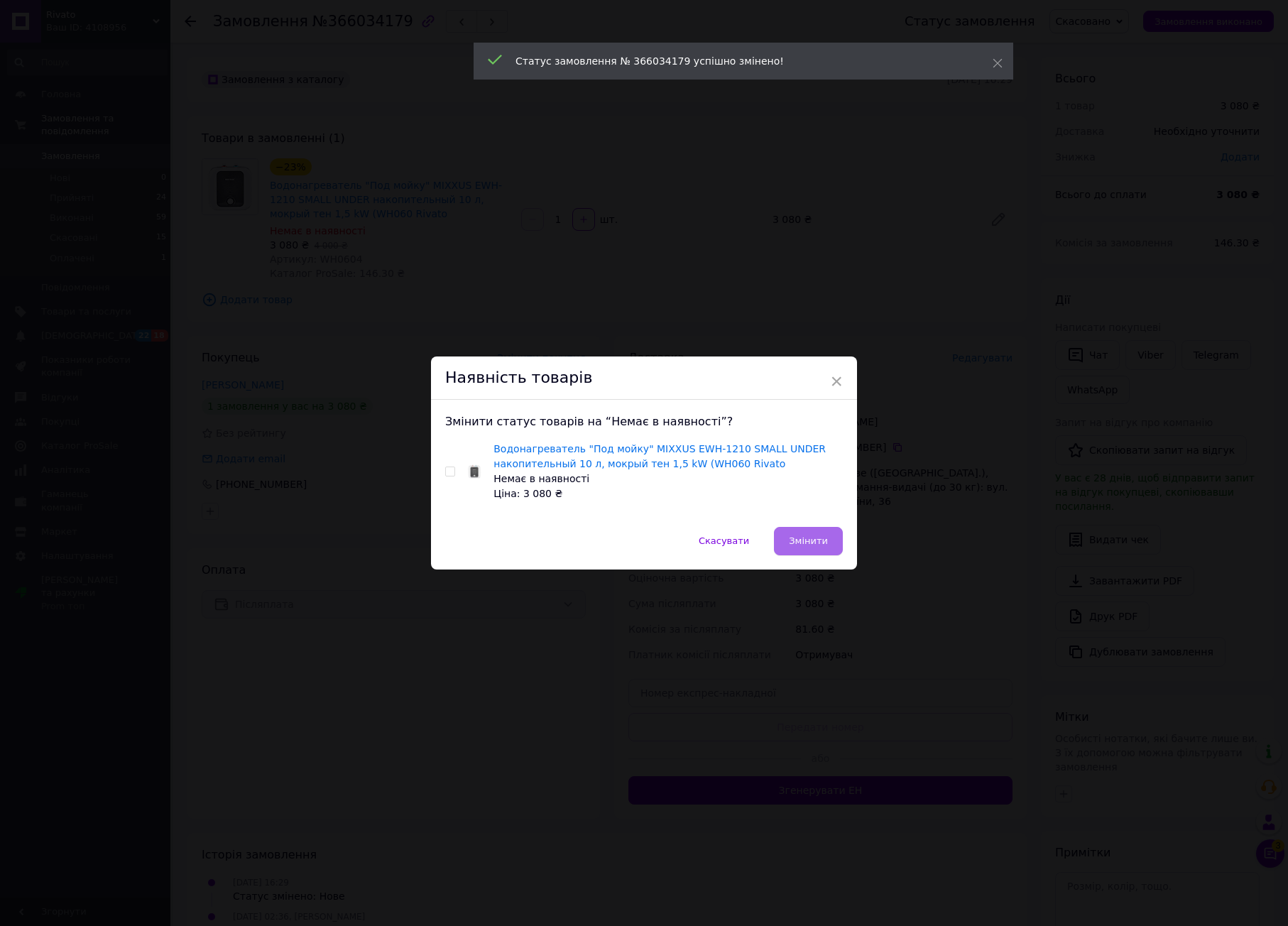
click at [811, 538] on span "Змінити" at bounding box center [808, 540] width 39 height 11
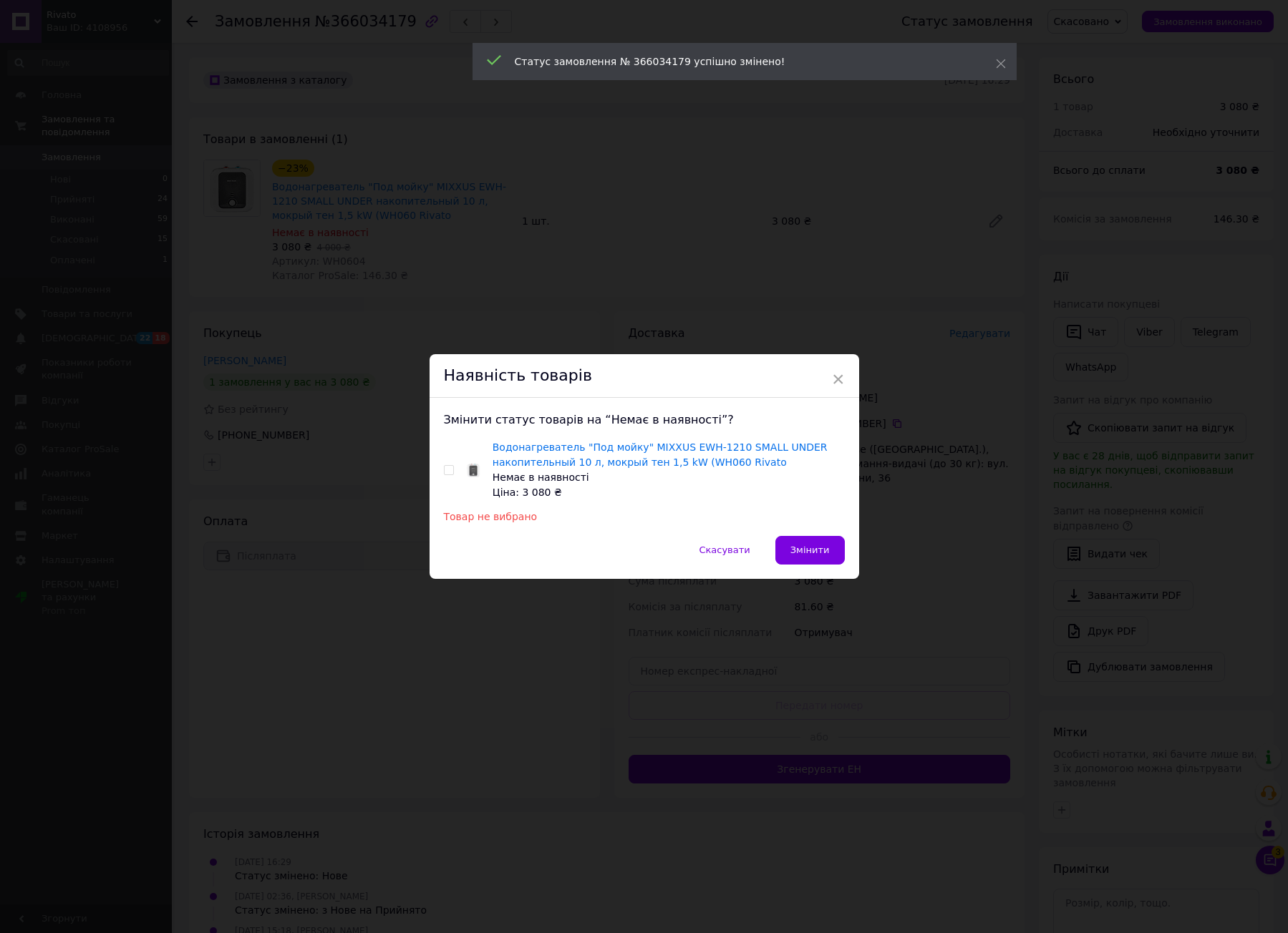
click at [444, 471] on input "checkbox" at bounding box center [449, 471] width 10 height 10
checkbox input "true"
click at [831, 553] on button "Змінити" at bounding box center [810, 550] width 70 height 29
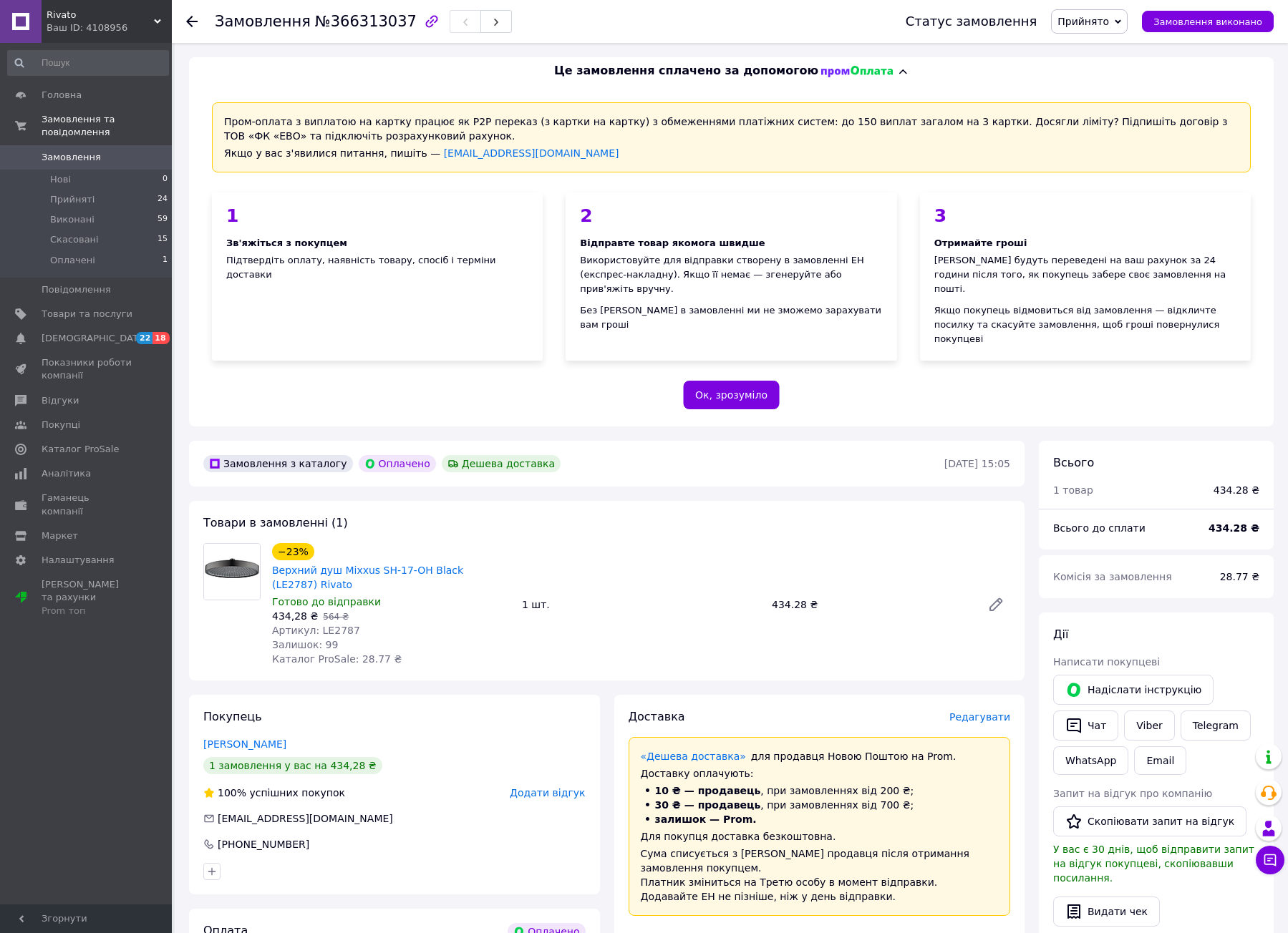
scroll to position [502, 0]
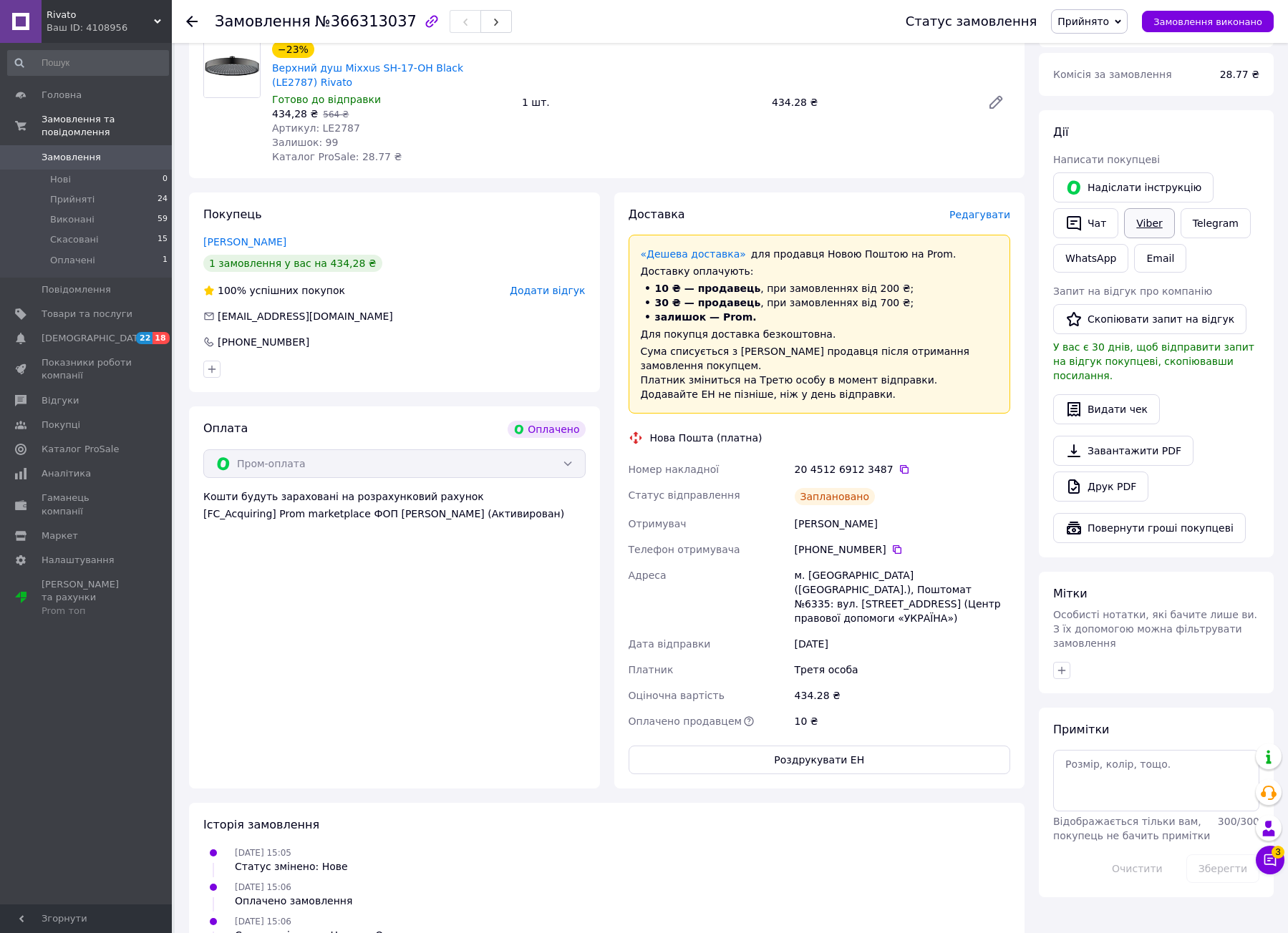
click at [1096, 208] on button "Чат" at bounding box center [1085, 223] width 65 height 30
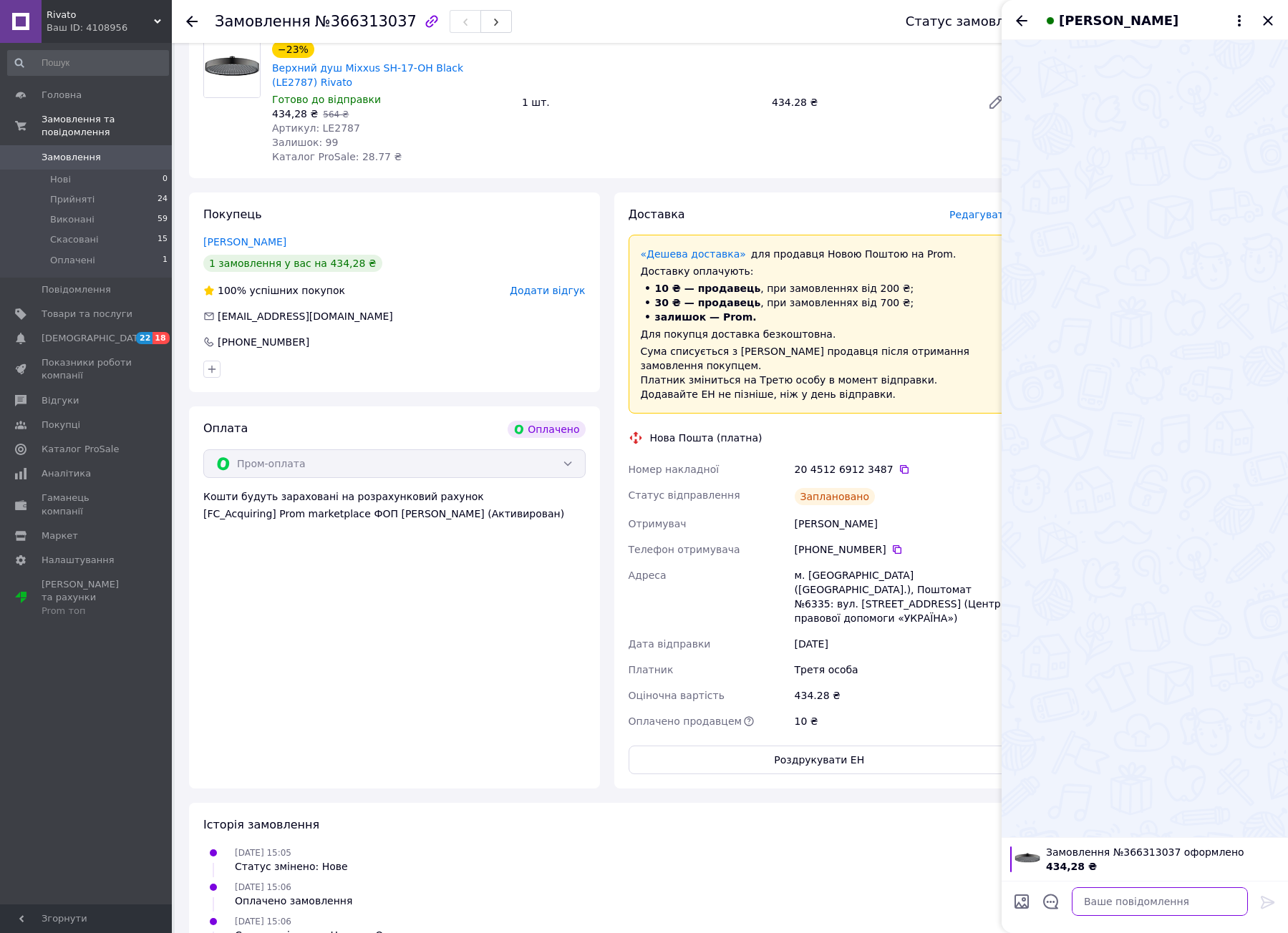
drag, startPoint x: 1161, startPoint y: 903, endPoint x: 1212, endPoint y: 905, distance: 51.0
click at [1163, 903] on textarea at bounding box center [1160, 901] width 176 height 29
paste textarea "Вітаю, замовлення прийнято, відправка в понеділок"
type textarea "Вітаю, замовлення прийнято, відправка в понеділок"
click at [1264, 894] on icon at bounding box center [1267, 902] width 17 height 17
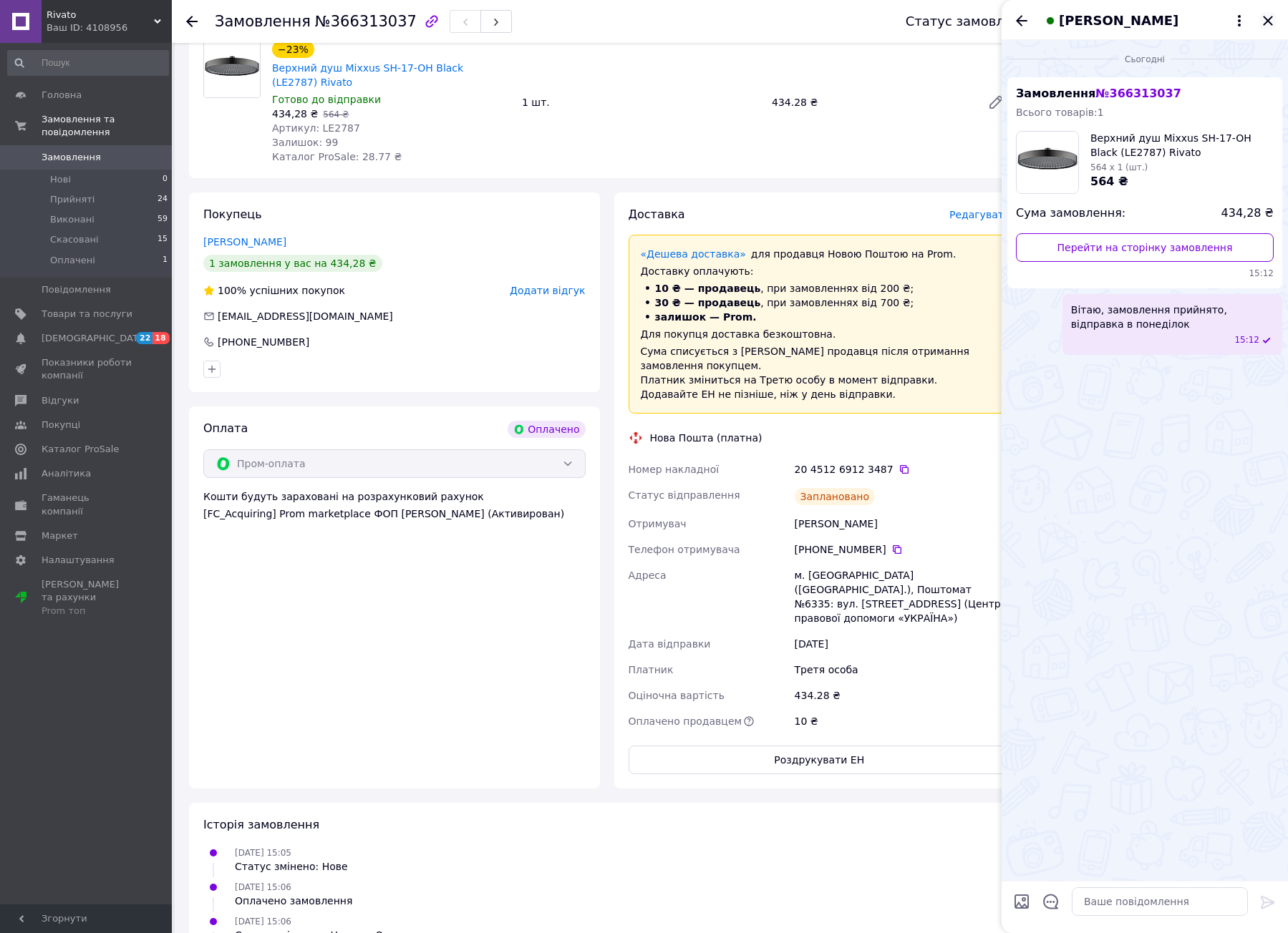
click at [1269, 19] on icon "Закрити" at bounding box center [1267, 20] width 10 height 10
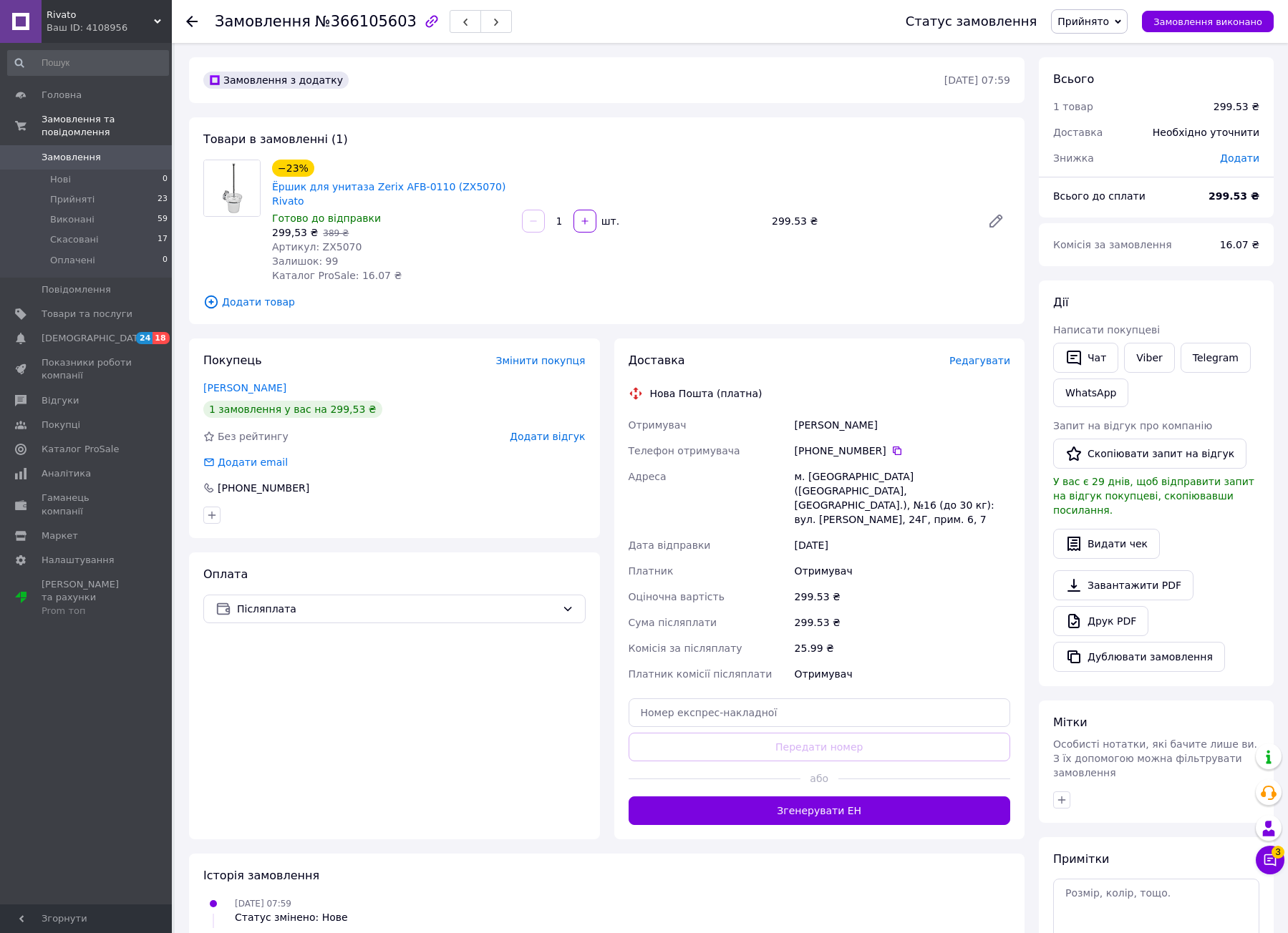
click at [426, 76] on div "Замовлення з додатку" at bounding box center [572, 80] width 744 height 23
click at [1080, 362] on icon "button" at bounding box center [1073, 358] width 14 height 15
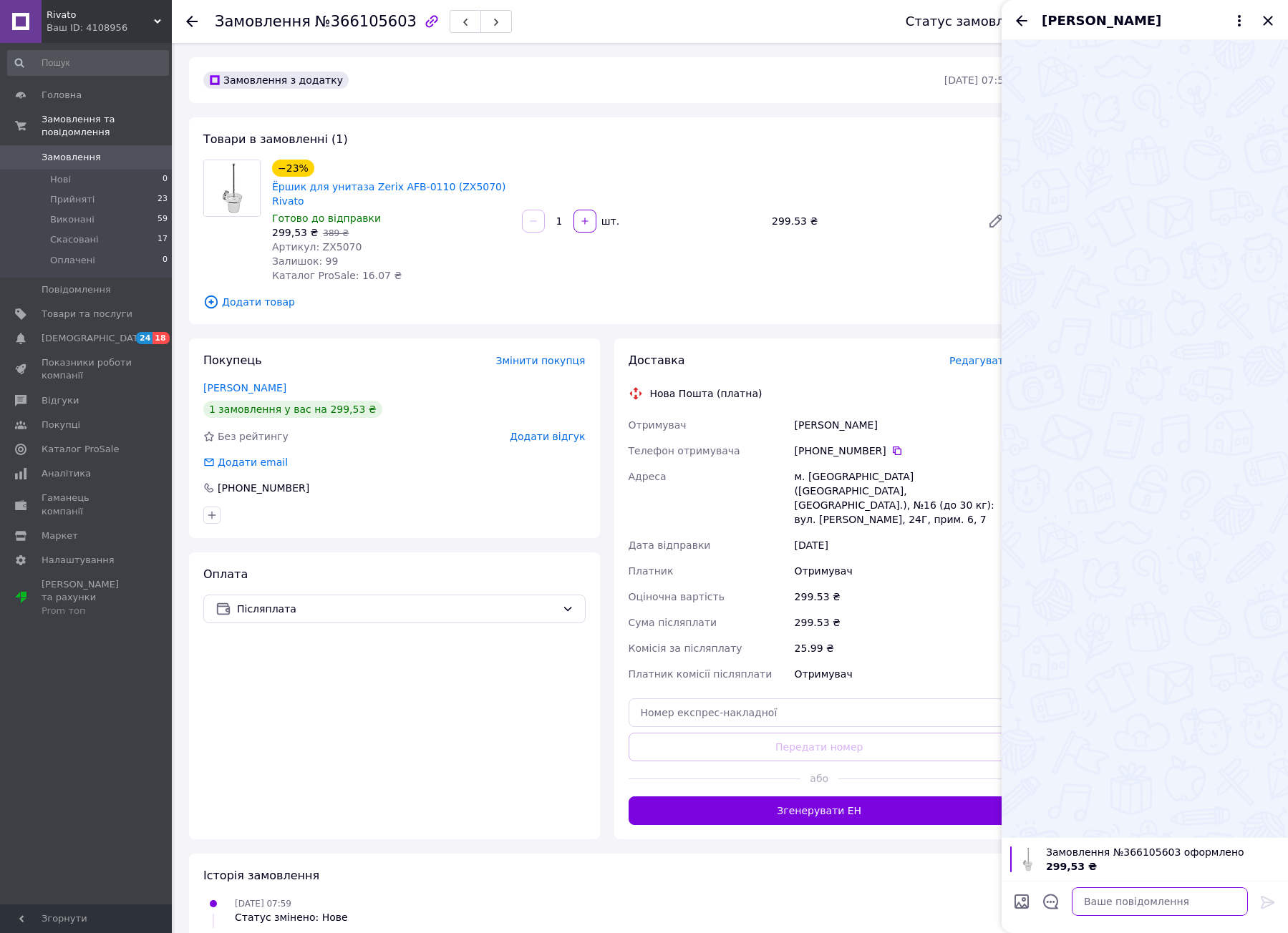
drag, startPoint x: 1142, startPoint y: 904, endPoint x: 1150, endPoint y: 904, distance: 8.0
click at [1143, 903] on textarea at bounding box center [1160, 901] width 176 height 29
paste textarea "Вітаю, товар в наявності, підтверджуєте замовлення? Оплата при отриманні?"
type textarea "Вітаю, товар в наявності, підтверджуєте замовлення? Оплата при отриманні?"
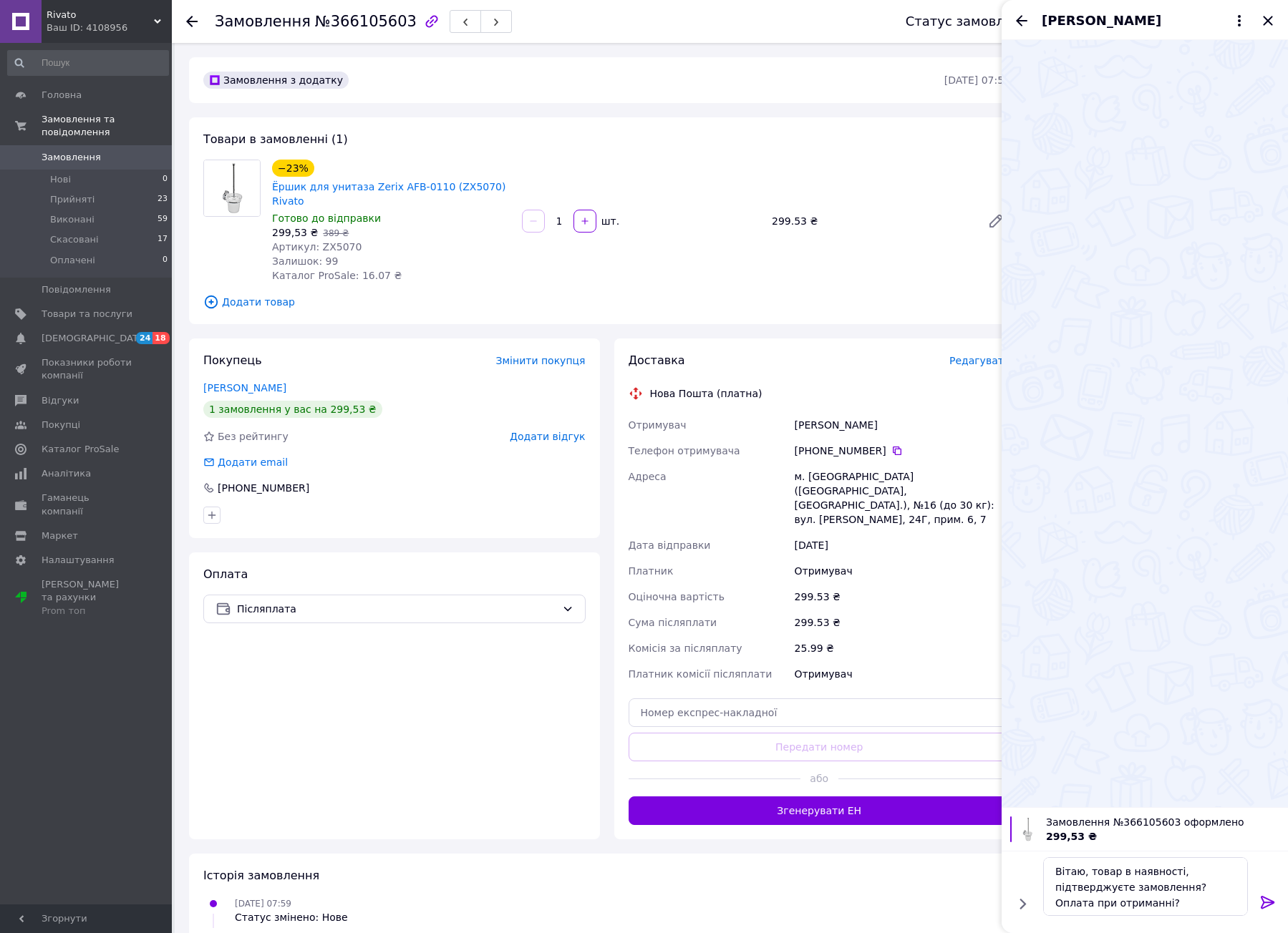
drag, startPoint x: 1265, startPoint y: 903, endPoint x: 1281, endPoint y: 859, distance: 46.8
click at [1266, 903] on icon at bounding box center [1267, 902] width 17 height 17
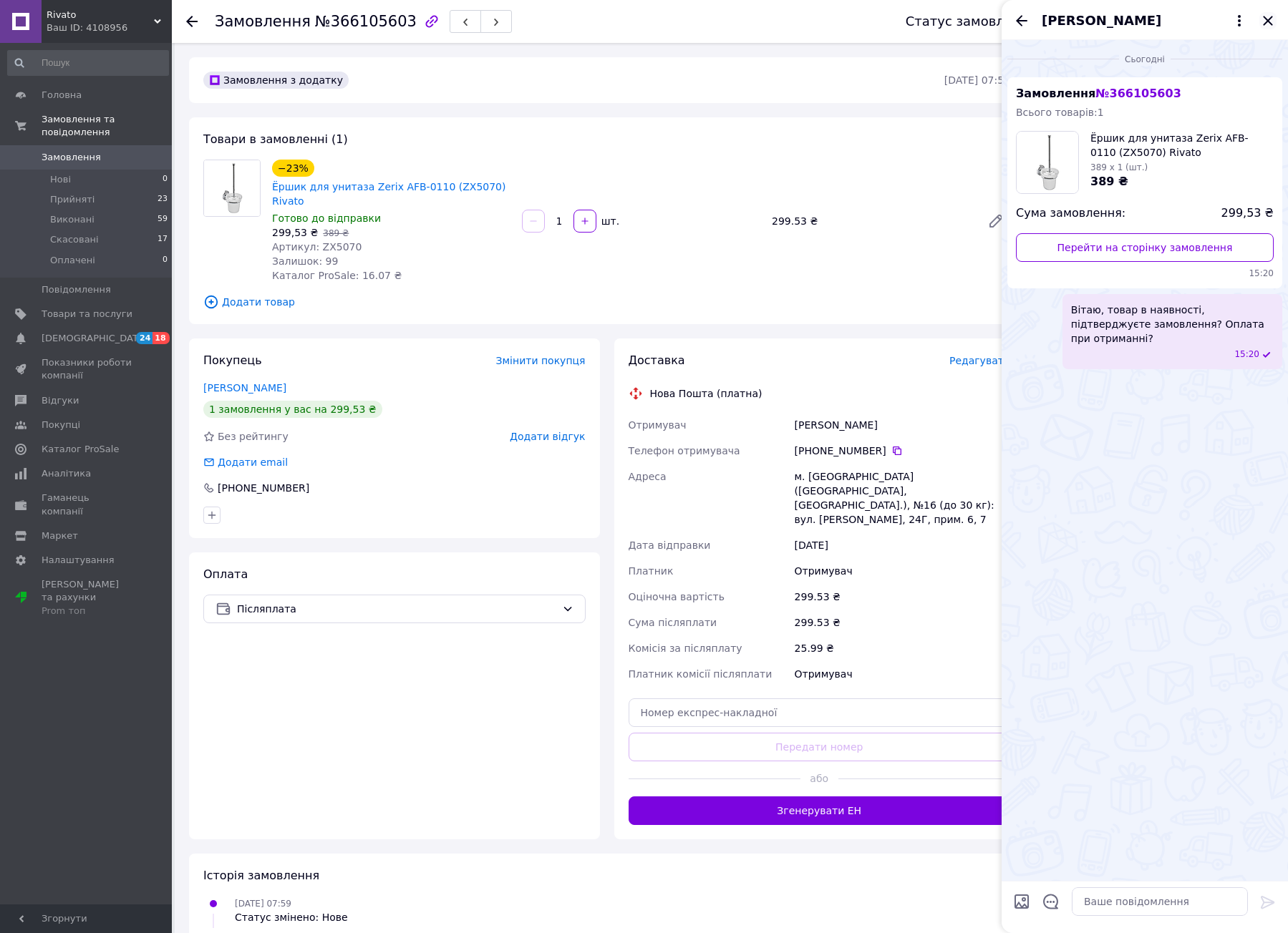
drag, startPoint x: 1264, startPoint y: 28, endPoint x: 1048, endPoint y: 268, distance: 322.9
click at [1264, 29] on icon "Закрити" at bounding box center [1267, 20] width 17 height 17
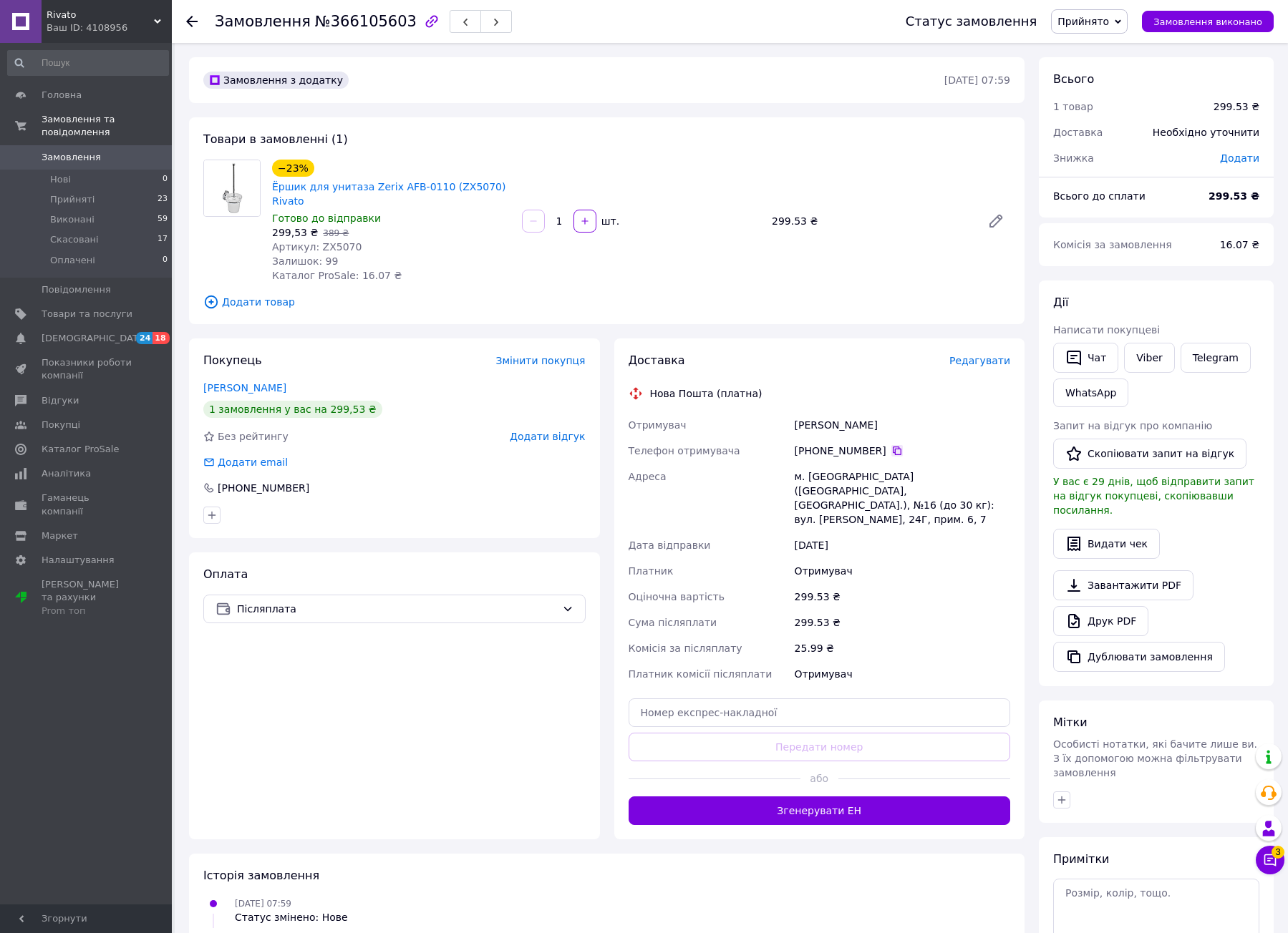
click at [891, 445] on icon at bounding box center [896, 450] width 11 height 11
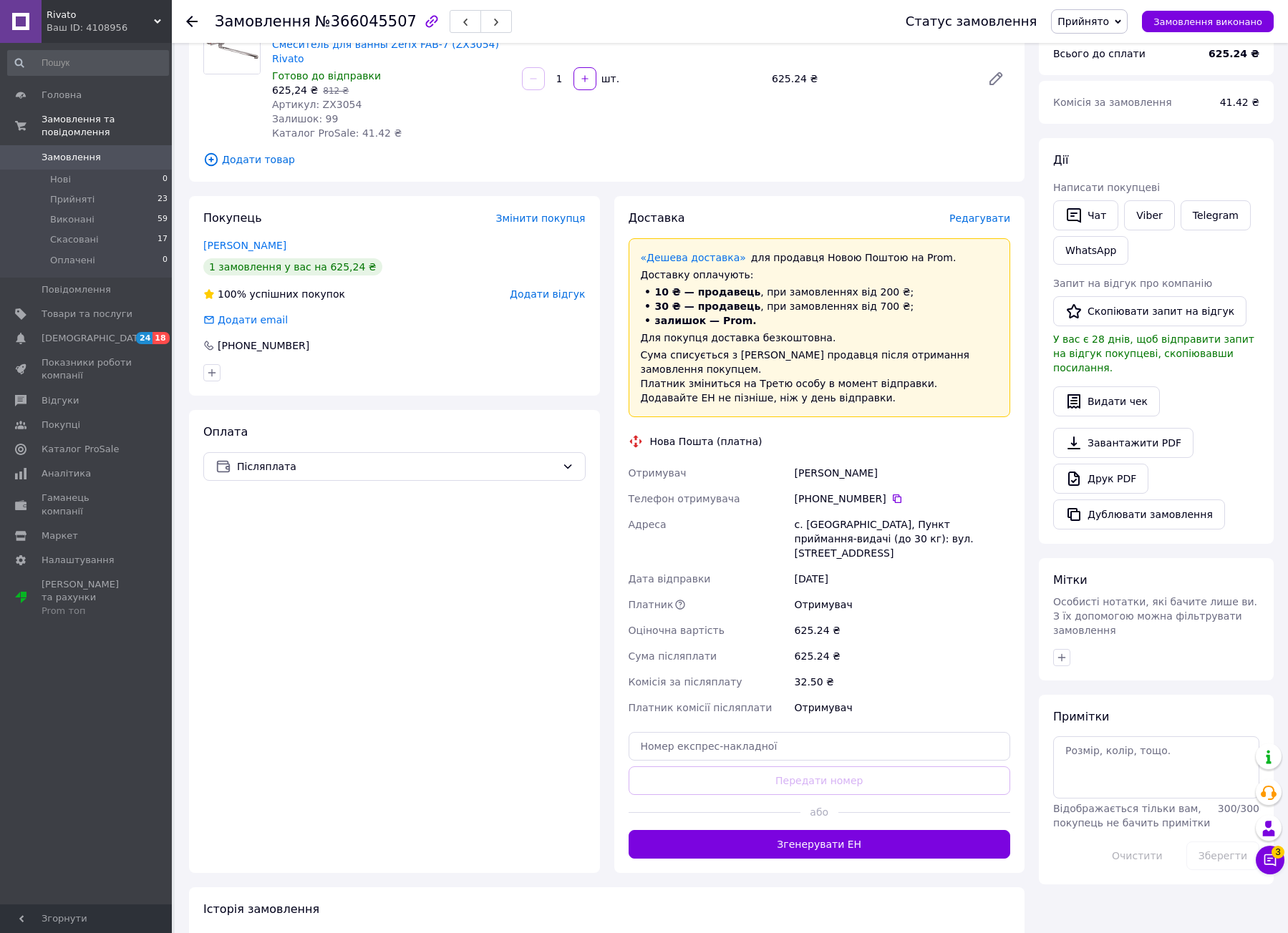
scroll to position [187, 0]
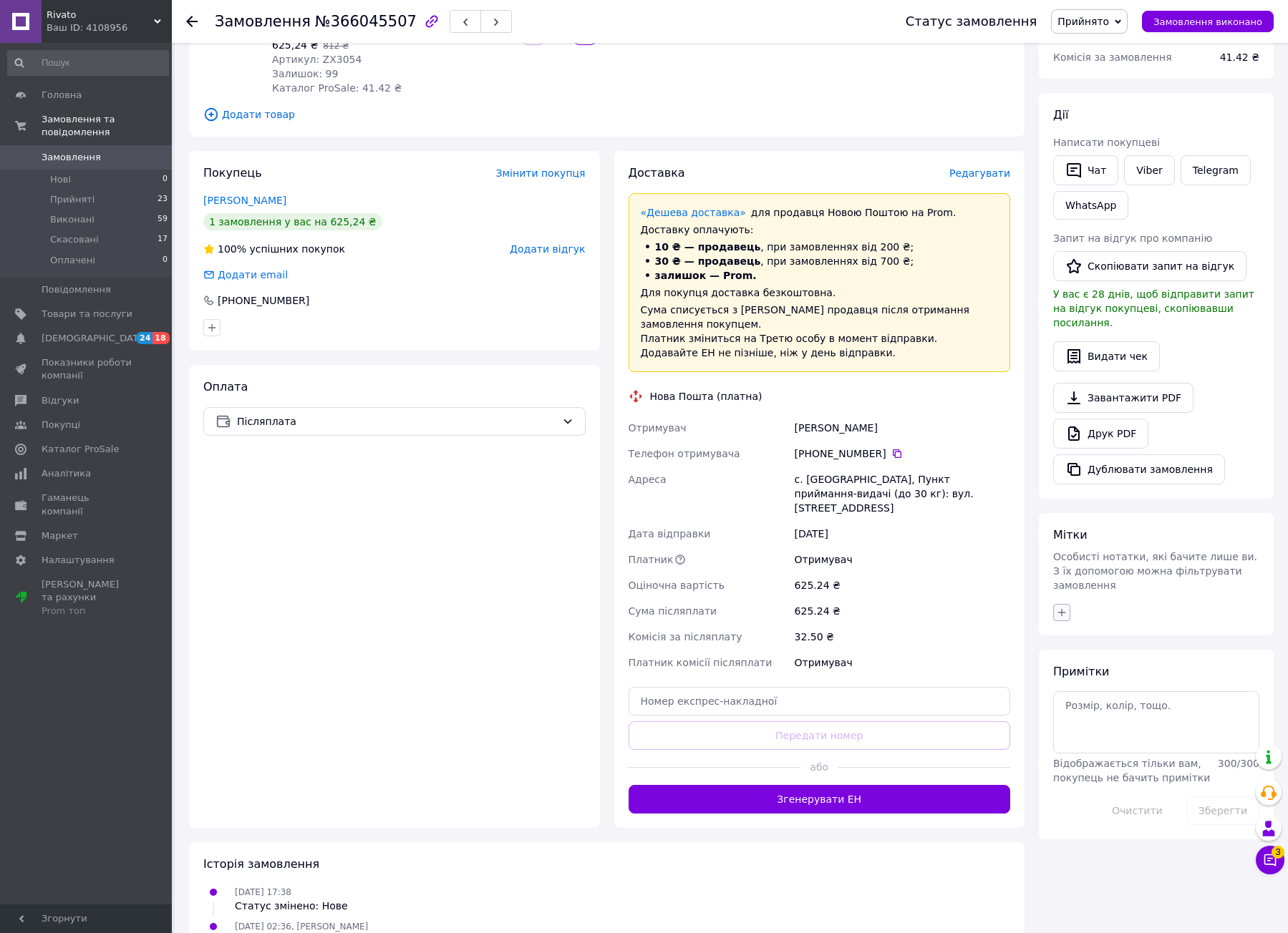
click at [1059, 607] on icon "button" at bounding box center [1061, 612] width 11 height 11
type input "но"
click at [1088, 676] on div "но" at bounding box center [1141, 681] width 161 height 13
checkbox input "true"
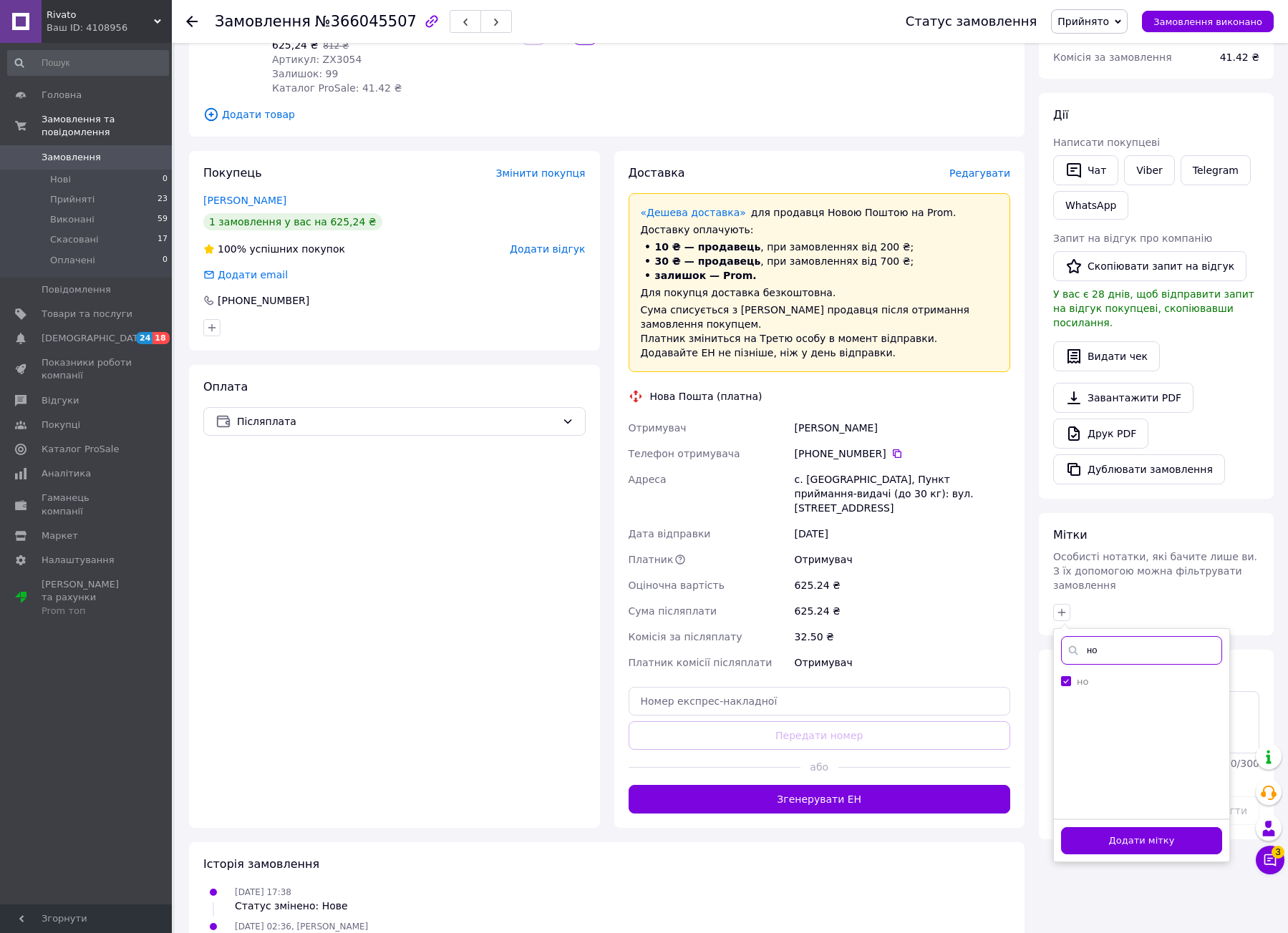
click at [1092, 636] on input "но" at bounding box center [1141, 650] width 161 height 29
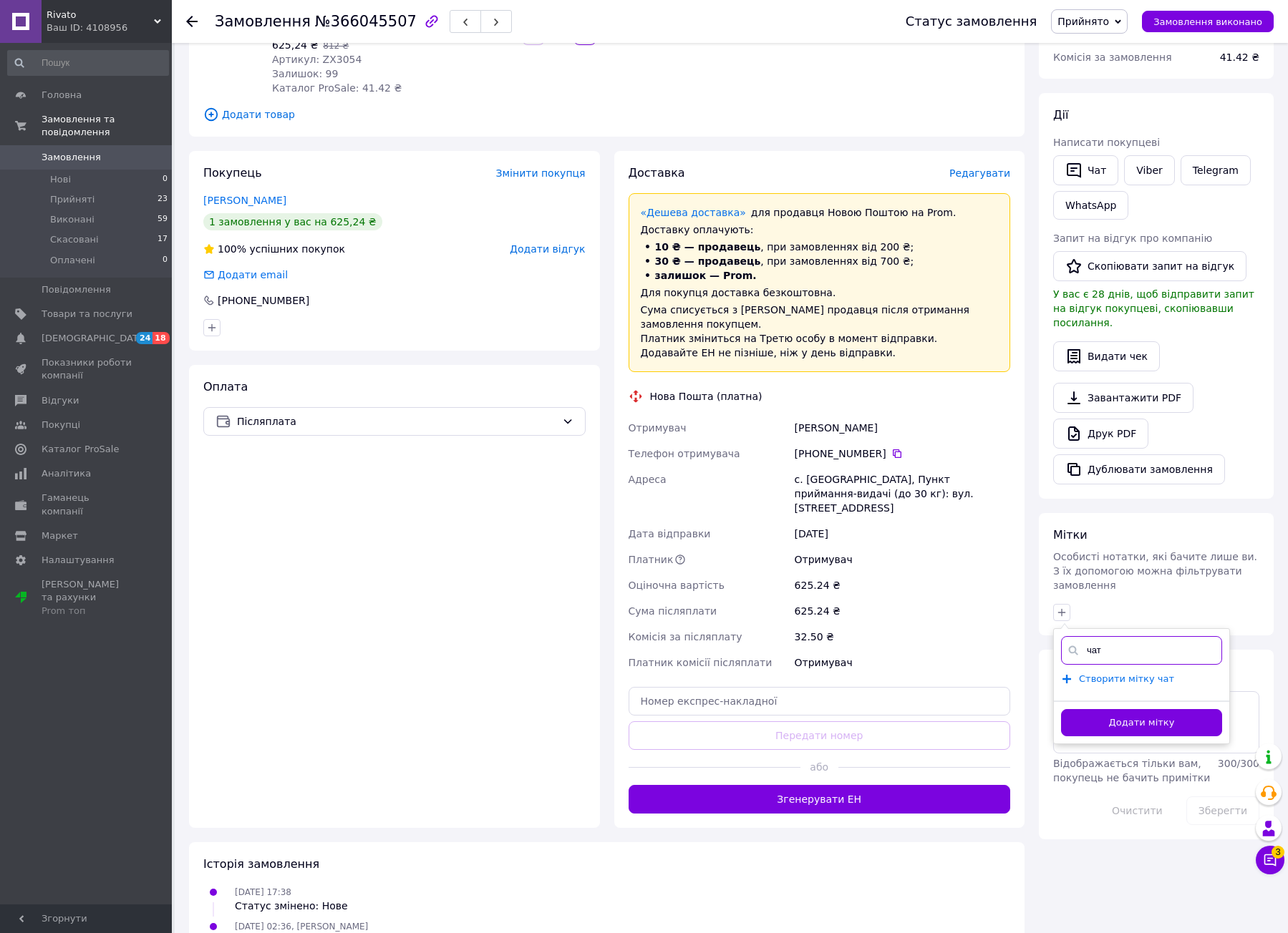
type input "чат"
click at [1101, 673] on span "Створити мітку чат" at bounding box center [1126, 678] width 95 height 11
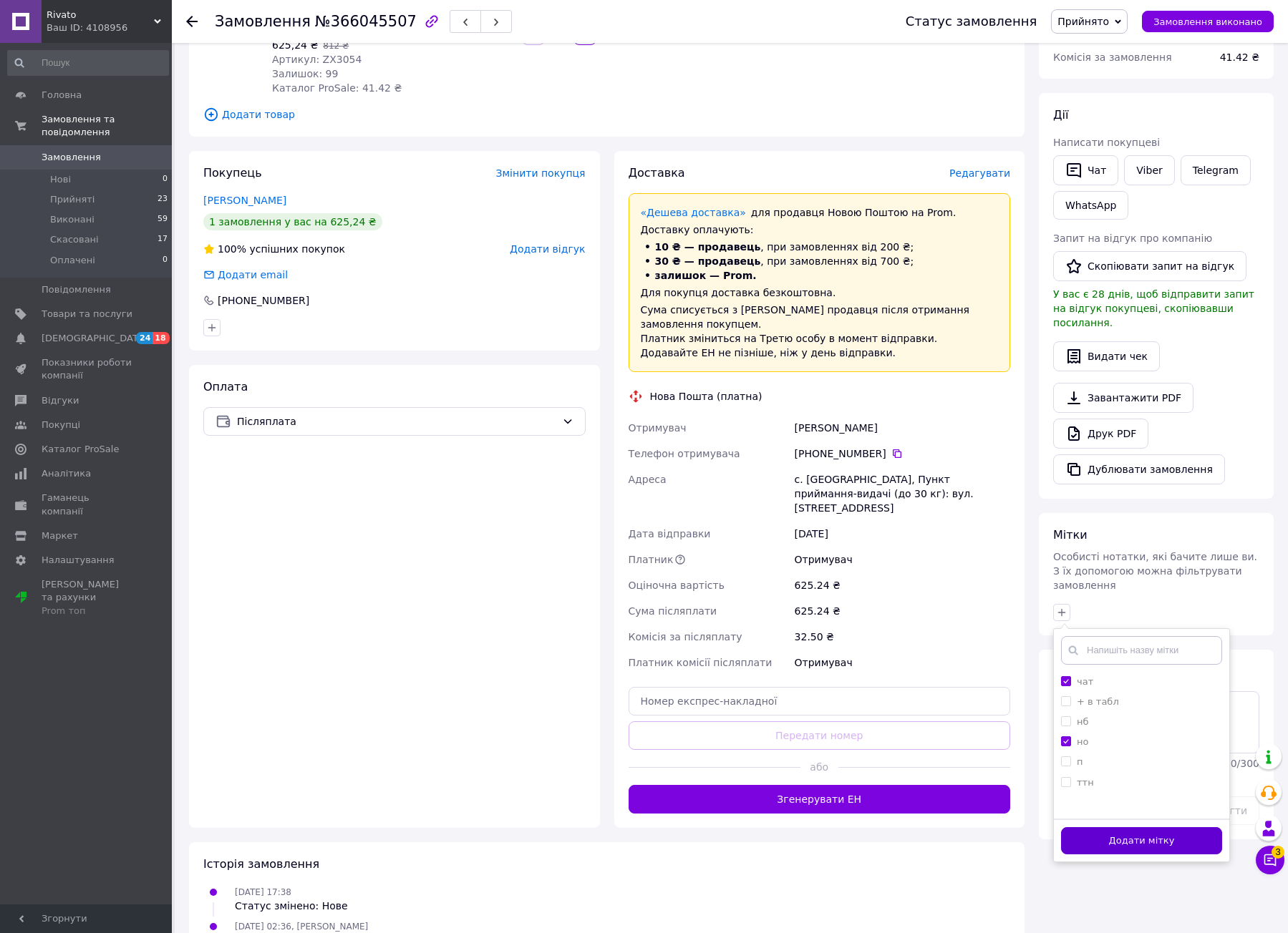
click at [1112, 827] on button "Додати мітку" at bounding box center [1141, 841] width 161 height 28
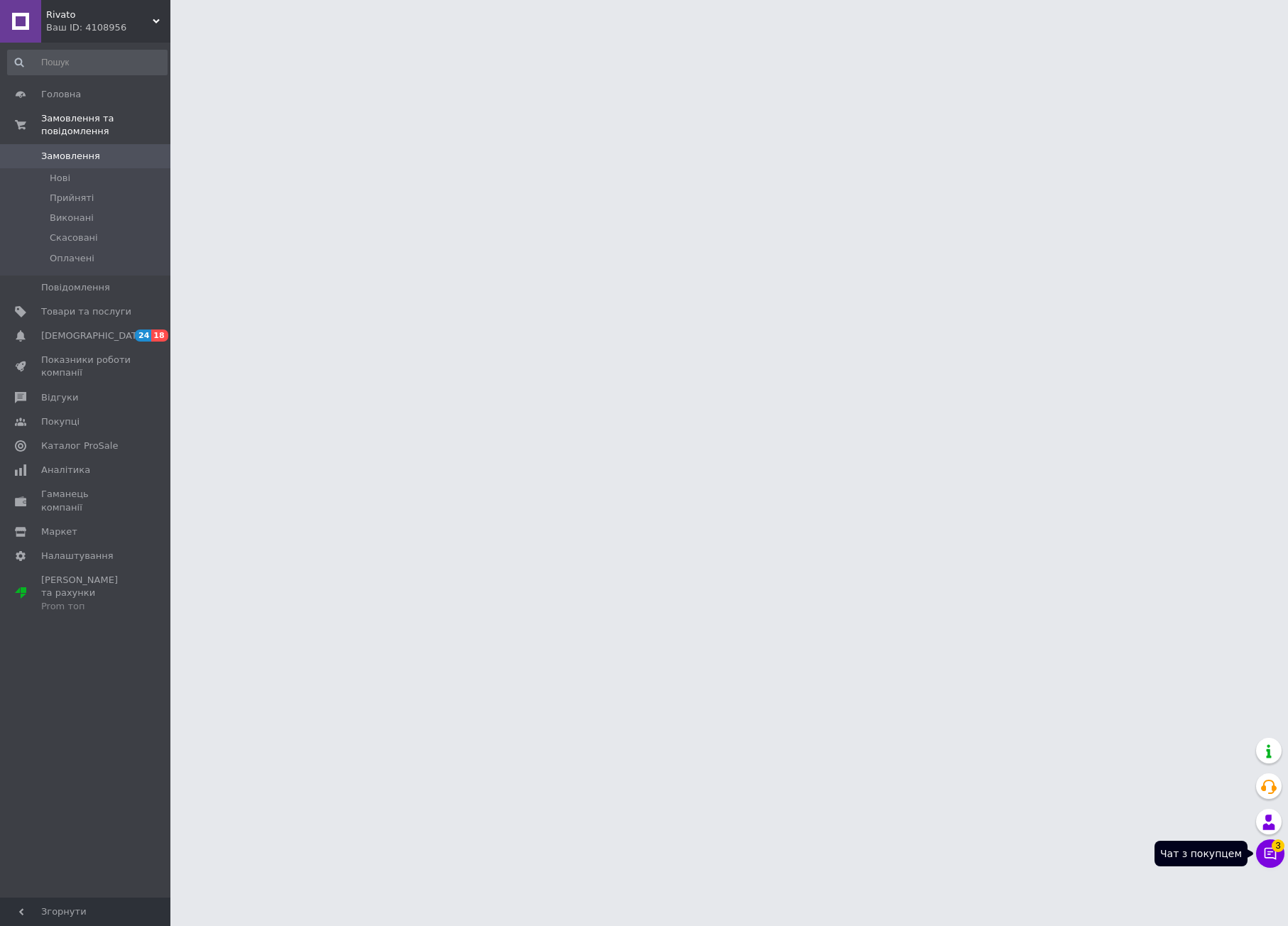
click at [1272, 853] on icon at bounding box center [1270, 853] width 14 height 14
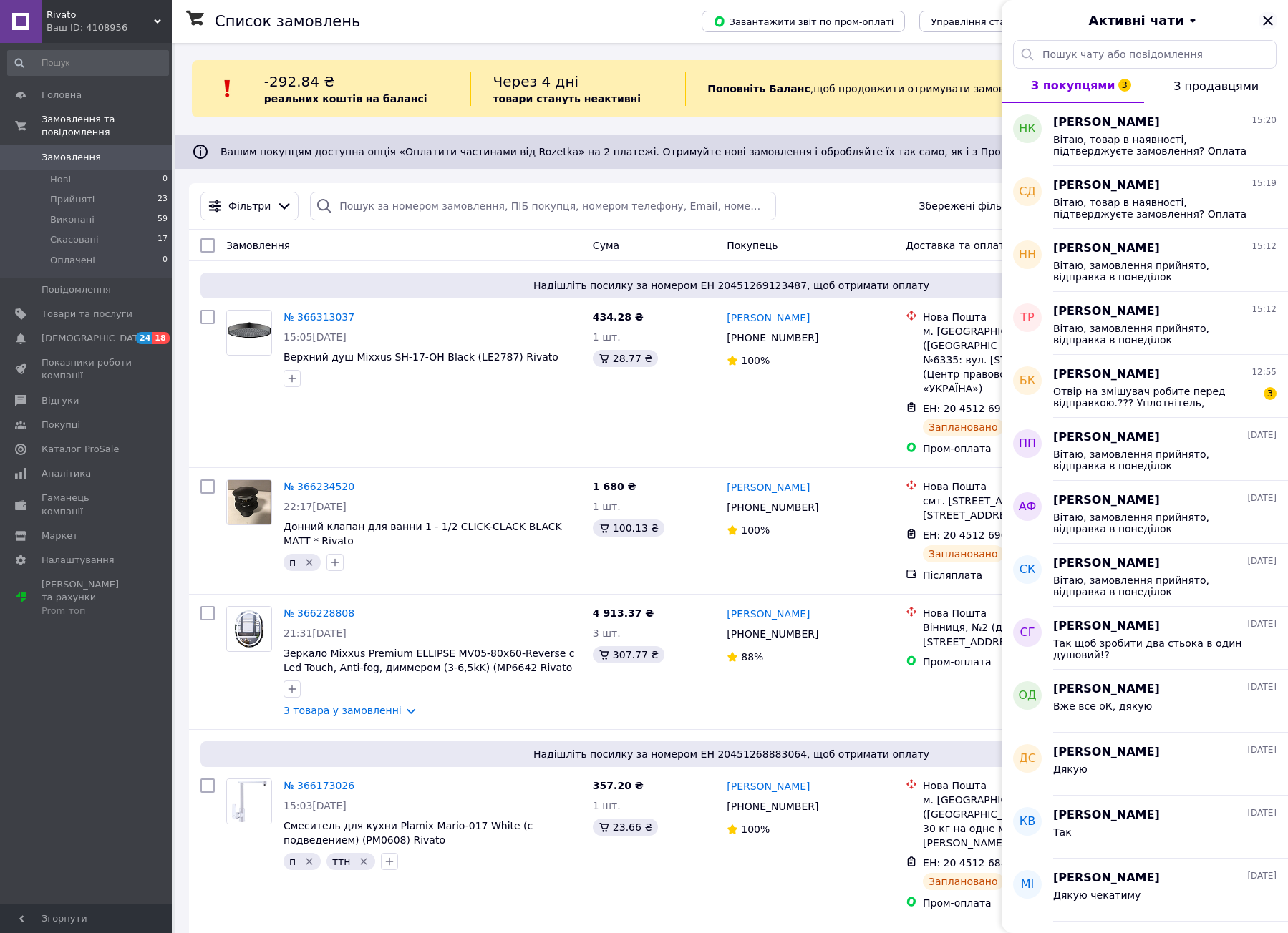
click at [1267, 16] on icon "Закрити" at bounding box center [1267, 20] width 17 height 17
